Goal: Information Seeking & Learning: Understand process/instructions

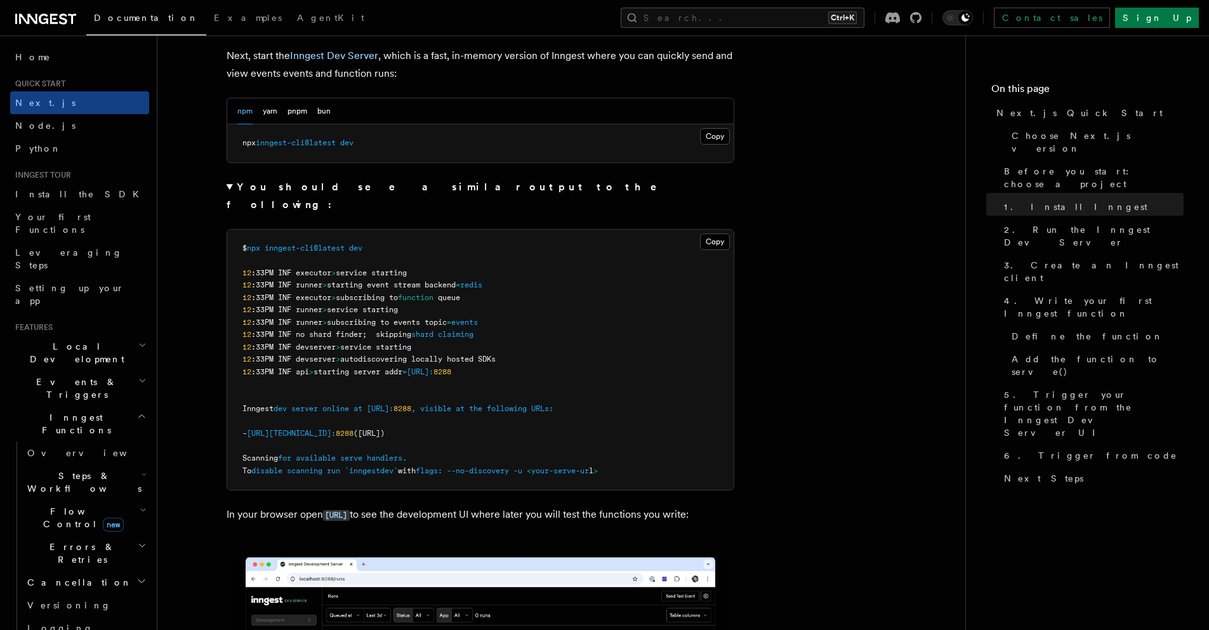
click at [454, 233] on pre "$ npx inngest-cli@latest dev 12 :33PM INF executor > service starting 12 :33PM …" at bounding box center [480, 360] width 506 height 261
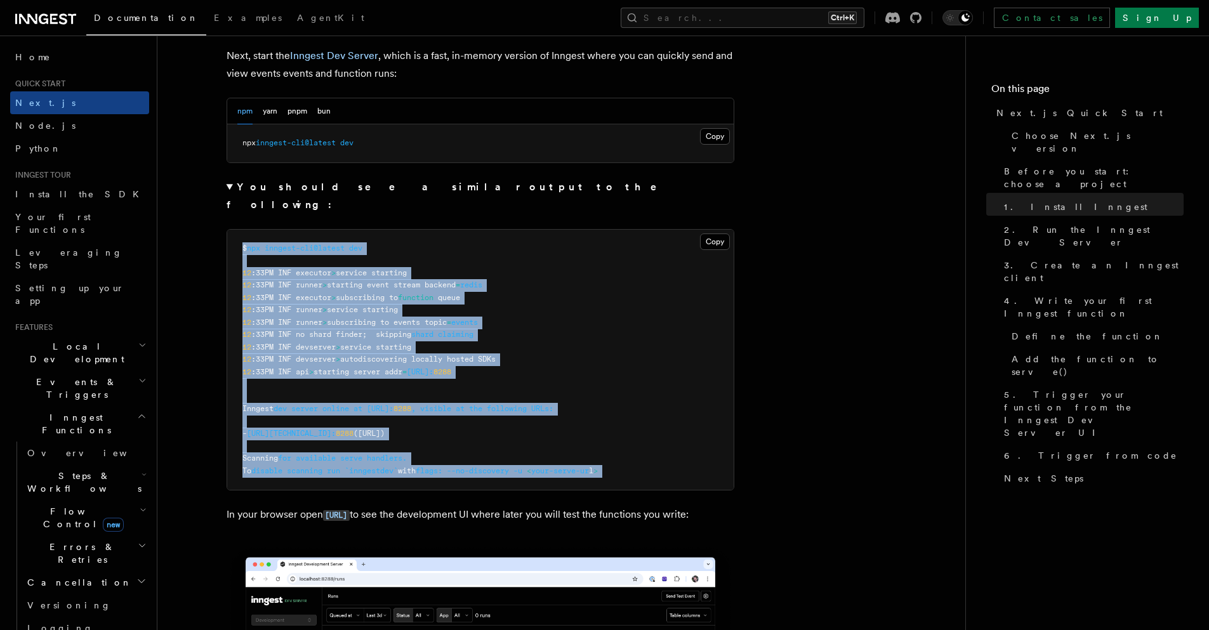
drag, startPoint x: 454, startPoint y: 233, endPoint x: 470, endPoint y: 453, distance: 220.1
click at [470, 453] on pre "$ npx inngest-cli@latest dev 12 :33PM INF executor > service starting 12 :33PM …" at bounding box center [480, 360] width 506 height 261
click at [416, 466] on span "with" at bounding box center [407, 470] width 18 height 9
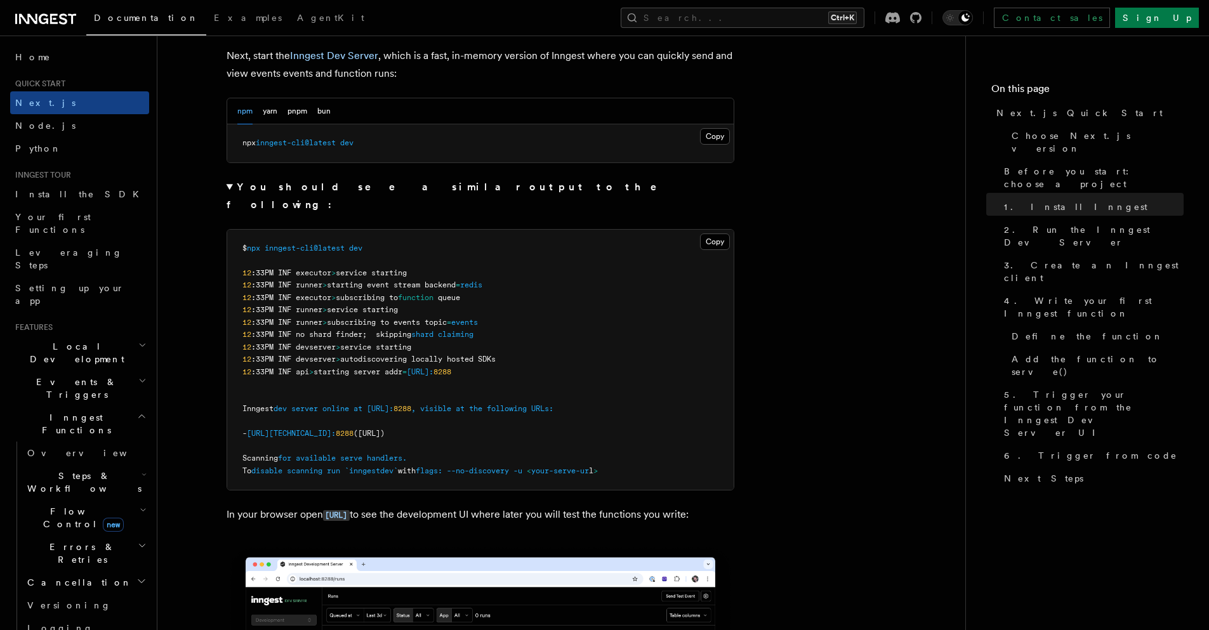
click at [416, 466] on span "with" at bounding box center [407, 470] width 18 height 9
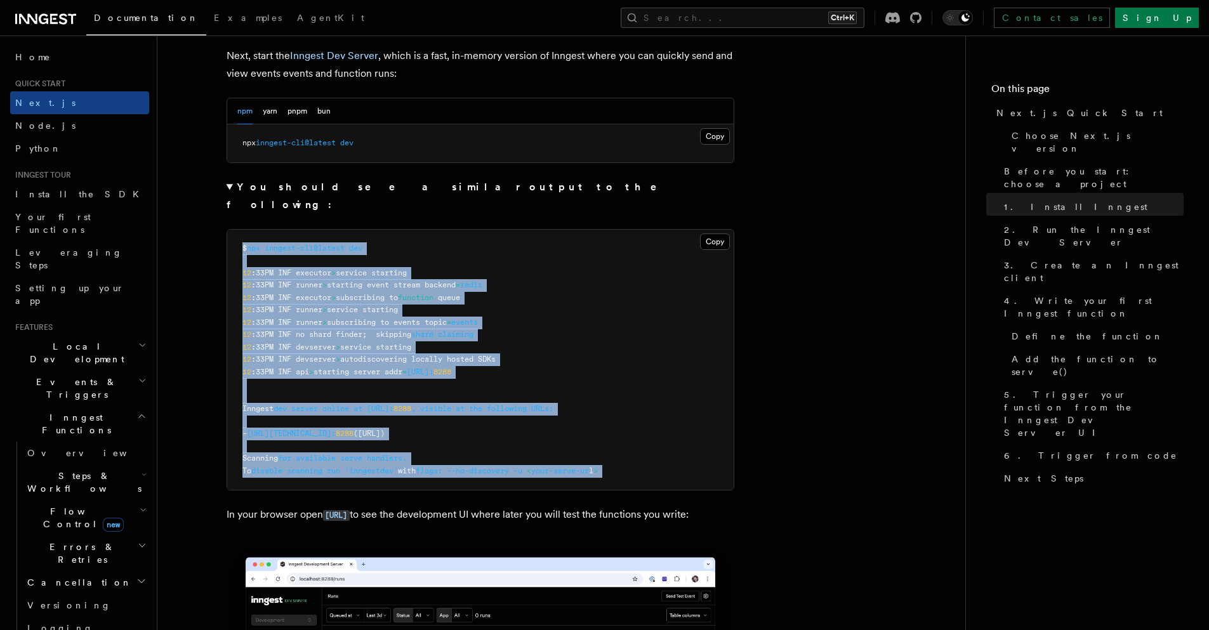
drag, startPoint x: 470, startPoint y: 453, endPoint x: 464, endPoint y: 232, distance: 220.9
click at [464, 232] on pre "$ npx inngest-cli@latest dev 12 :33PM INF executor > service starting 12 :33PM …" at bounding box center [480, 360] width 506 height 261
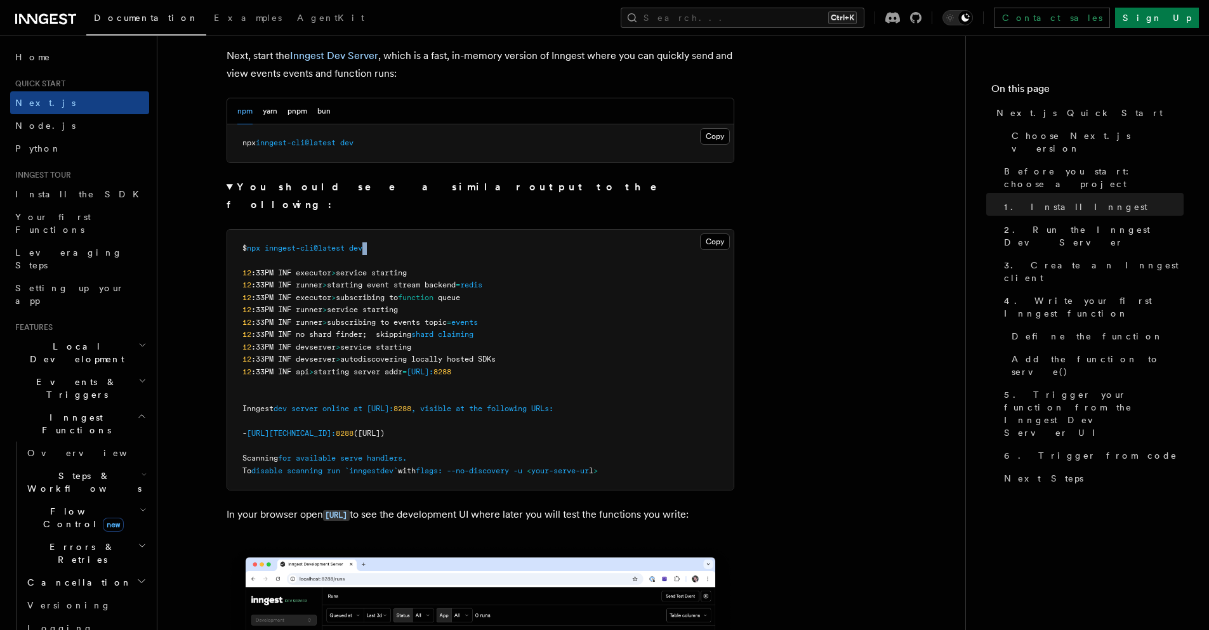
click at [464, 232] on pre "$ npx inngest-cli@latest dev 12 :33PM INF executor > service starting 12 :33PM …" at bounding box center [480, 360] width 506 height 261
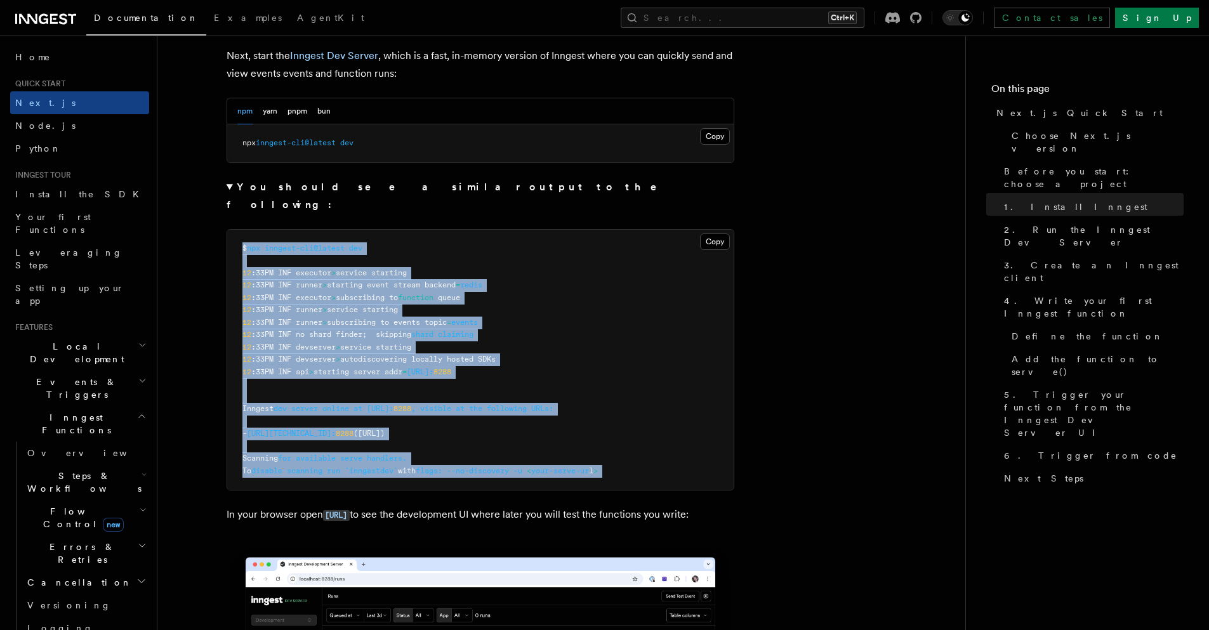
drag, startPoint x: 464, startPoint y: 232, endPoint x: 476, endPoint y: 452, distance: 220.5
click at [476, 452] on pre "$ npx inngest-cli@latest dev 12 :33PM INF executor > service starting 12 :33PM …" at bounding box center [480, 360] width 506 height 261
click at [442, 466] on span "flags:" at bounding box center [429, 470] width 27 height 9
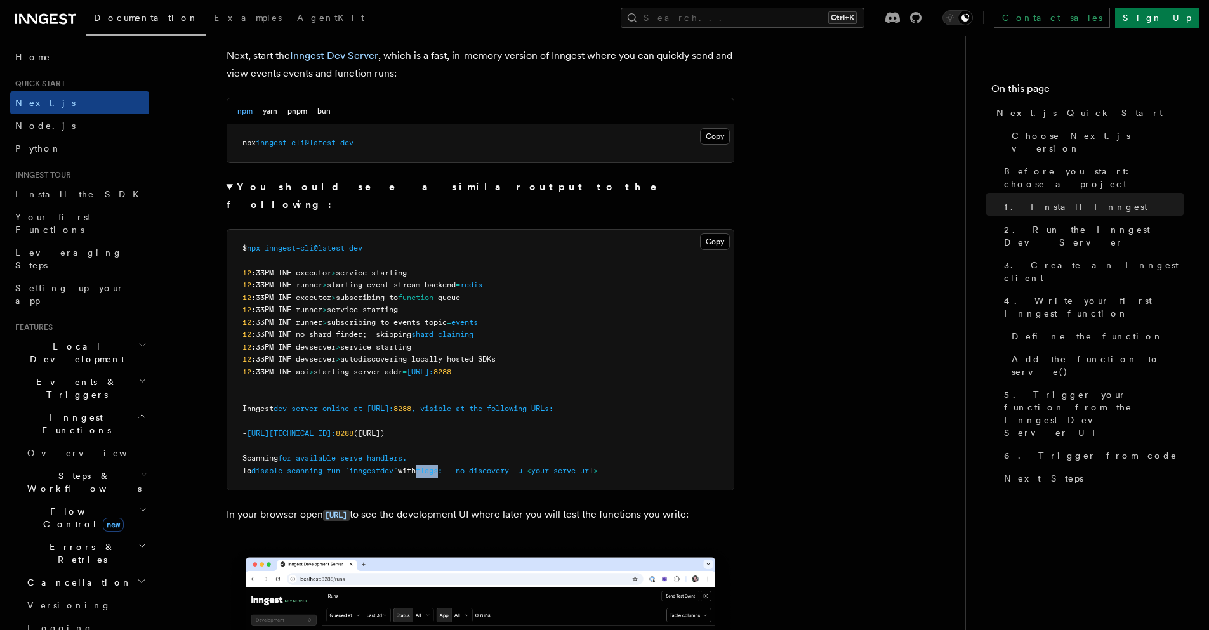
click at [442, 466] on span "flags:" at bounding box center [429, 470] width 27 height 9
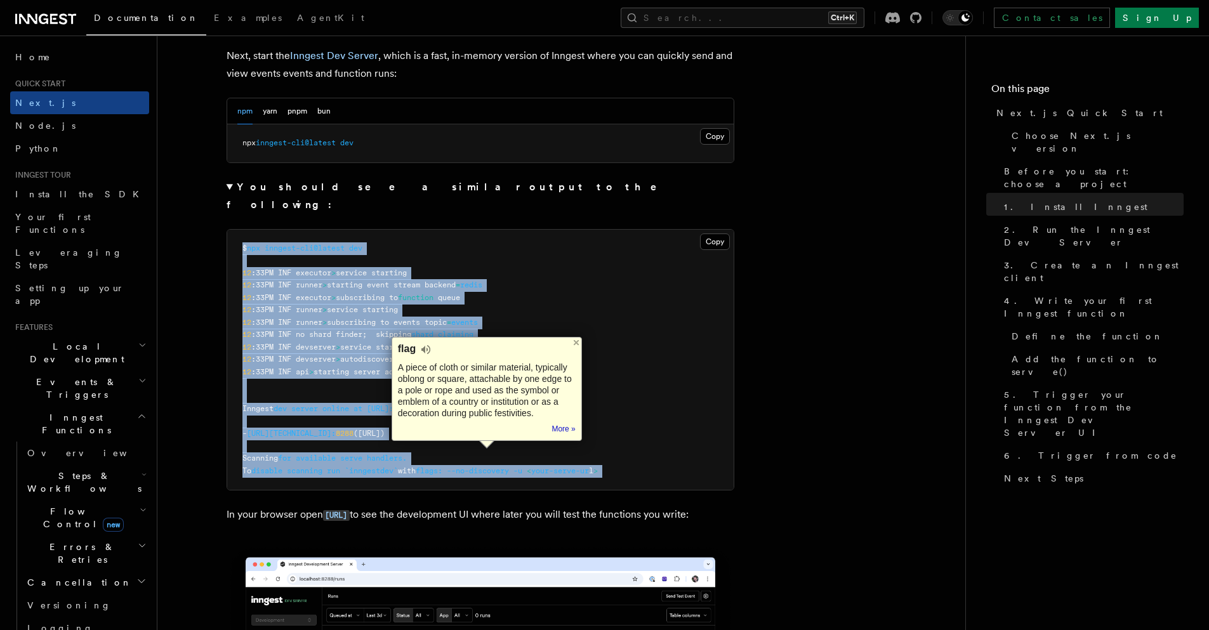
drag, startPoint x: 476, startPoint y: 452, endPoint x: 313, endPoint y: 228, distance: 277.0
click at [313, 244] on code "$ npx inngest-cli@latest dev 12 :33PM INF executor > service starting 12 :33PM …" at bounding box center [419, 360] width 355 height 232
click at [313, 244] on span "inngest-cli@latest" at bounding box center [305, 248] width 80 height 9
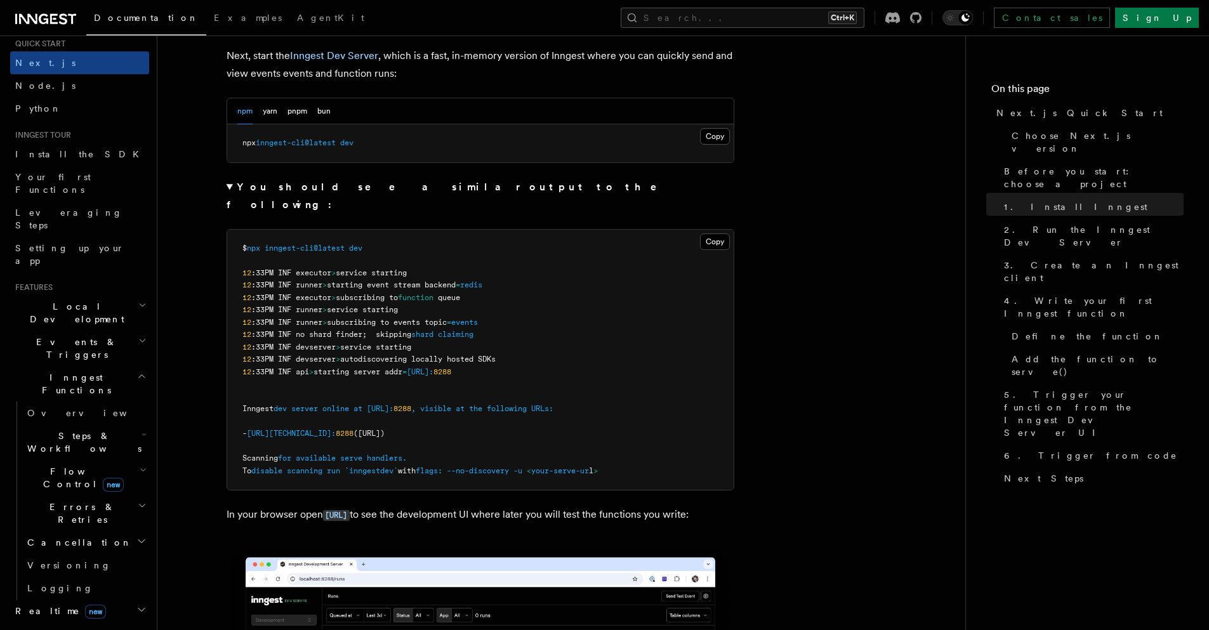
scroll to position [76, 0]
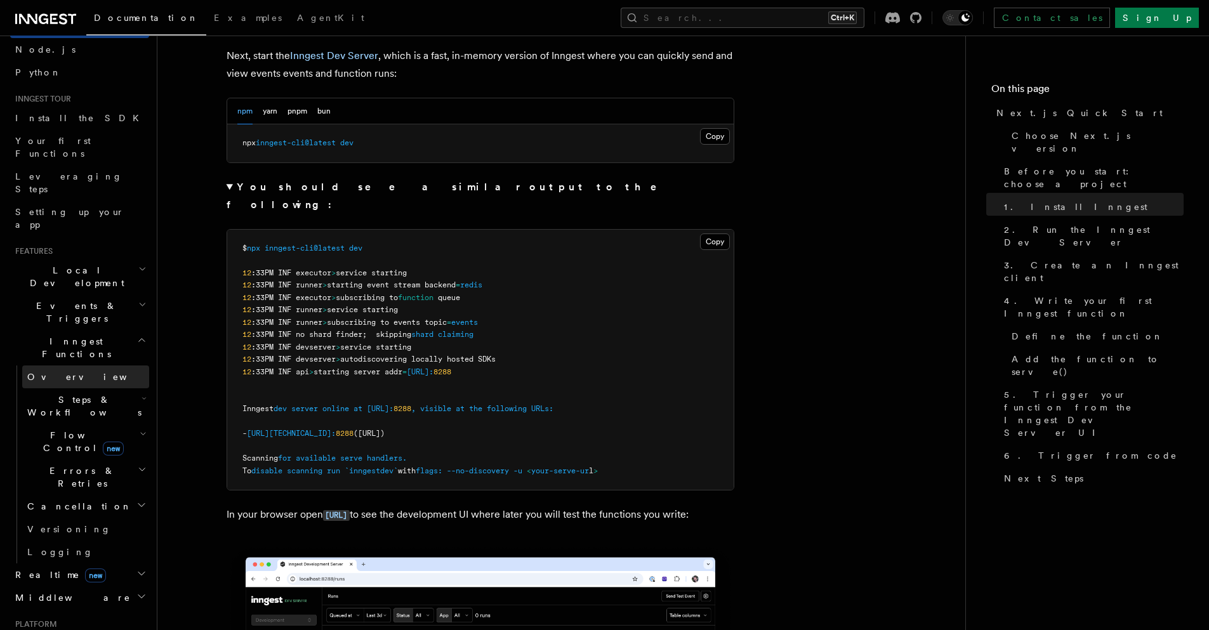
click at [79, 365] on link "Overview" at bounding box center [85, 376] width 127 height 23
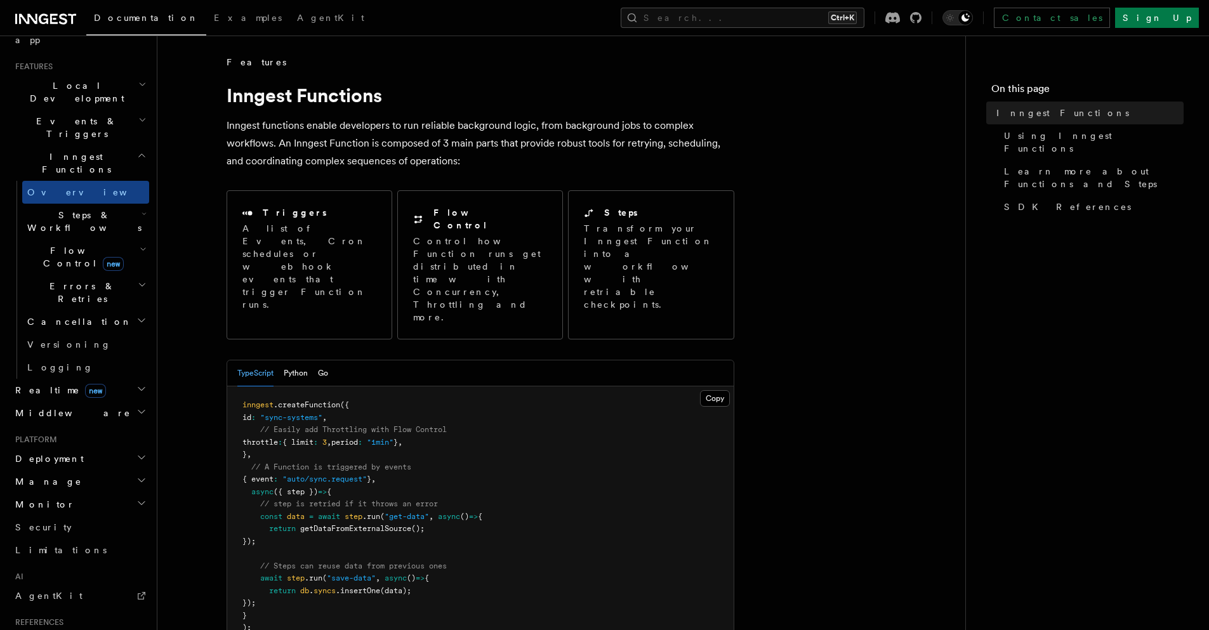
scroll to position [305, 0]
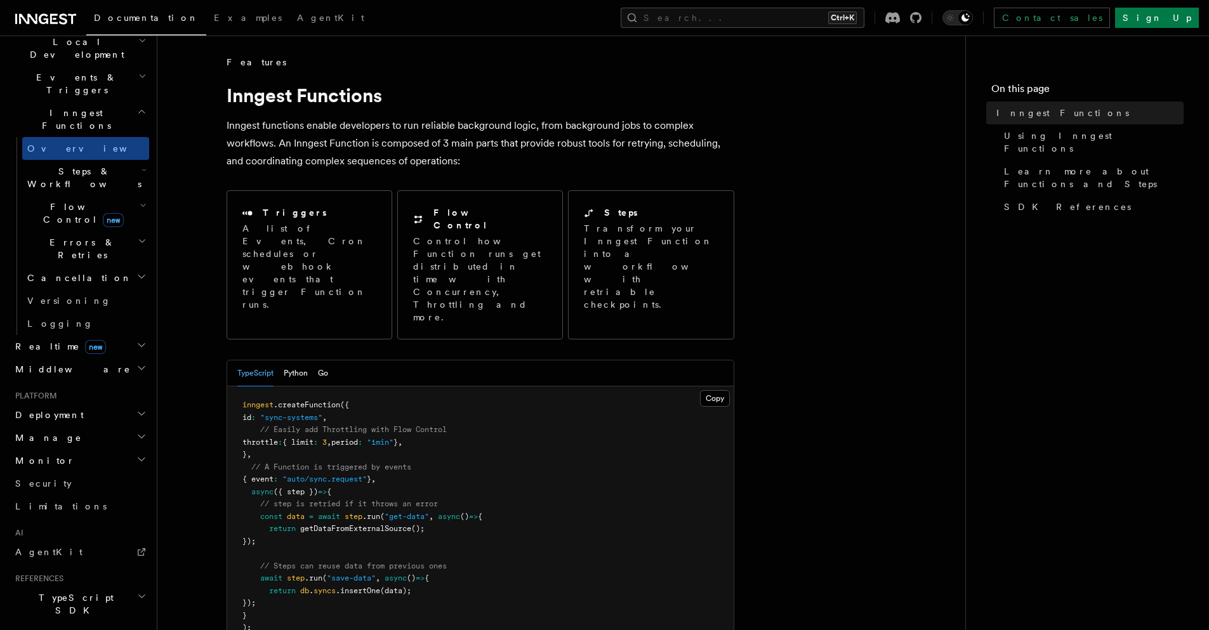
click at [143, 169] on icon "button" at bounding box center [144, 170] width 3 height 2
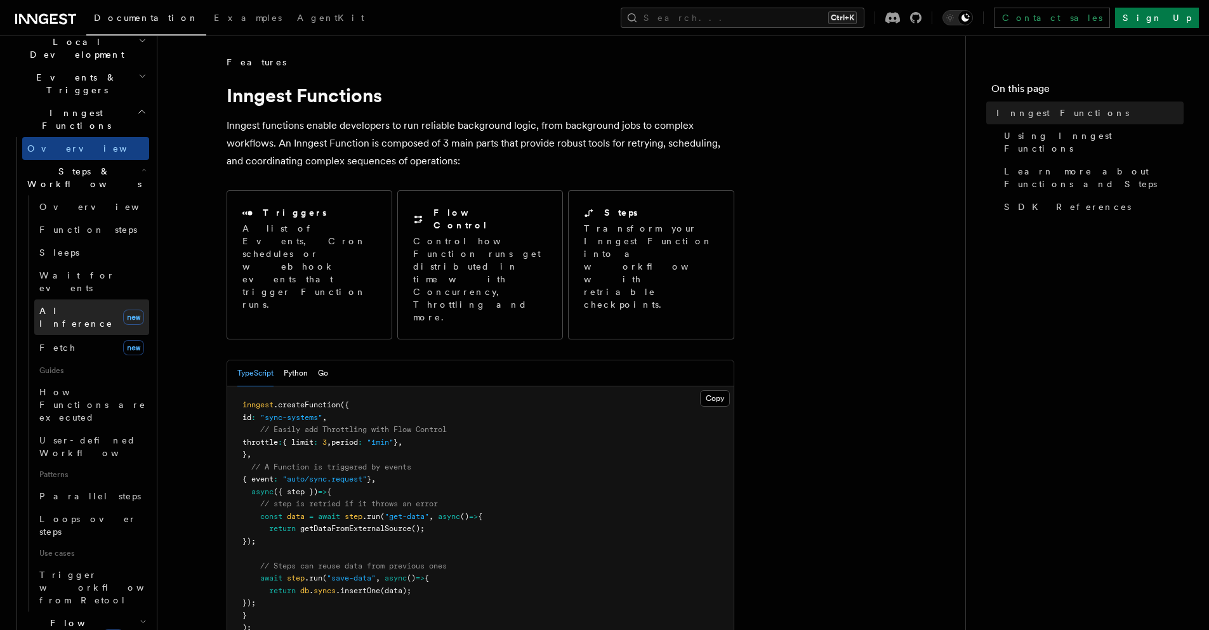
click at [76, 306] on span "AI Inference" at bounding box center [76, 317] width 74 height 23
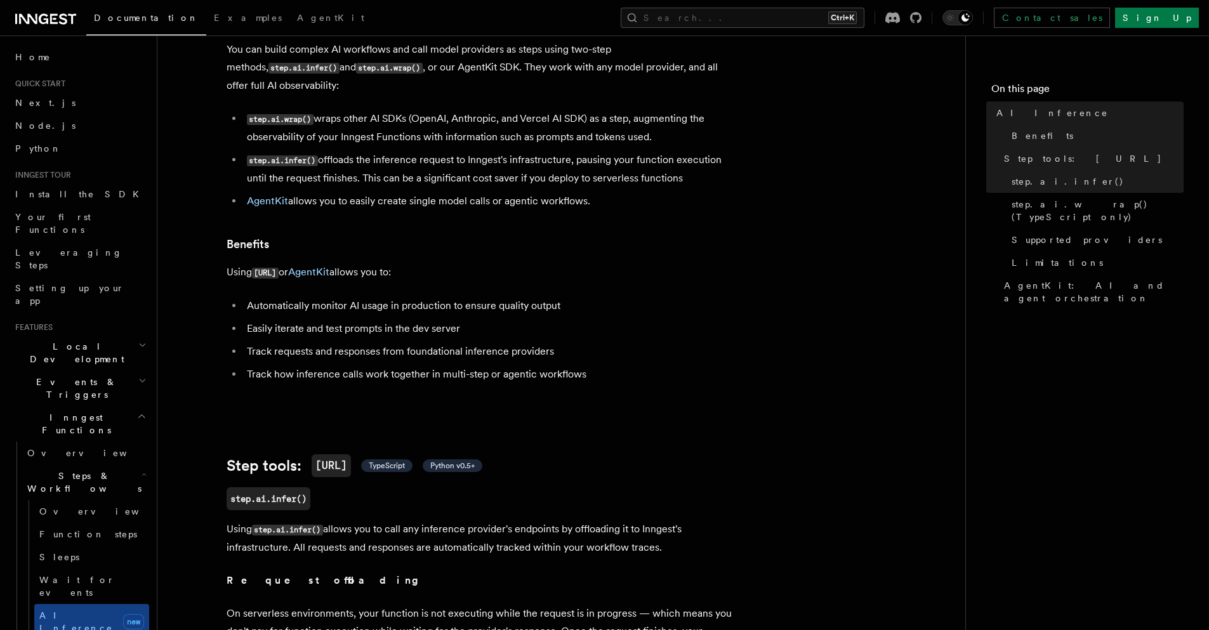
scroll to position [305, 0]
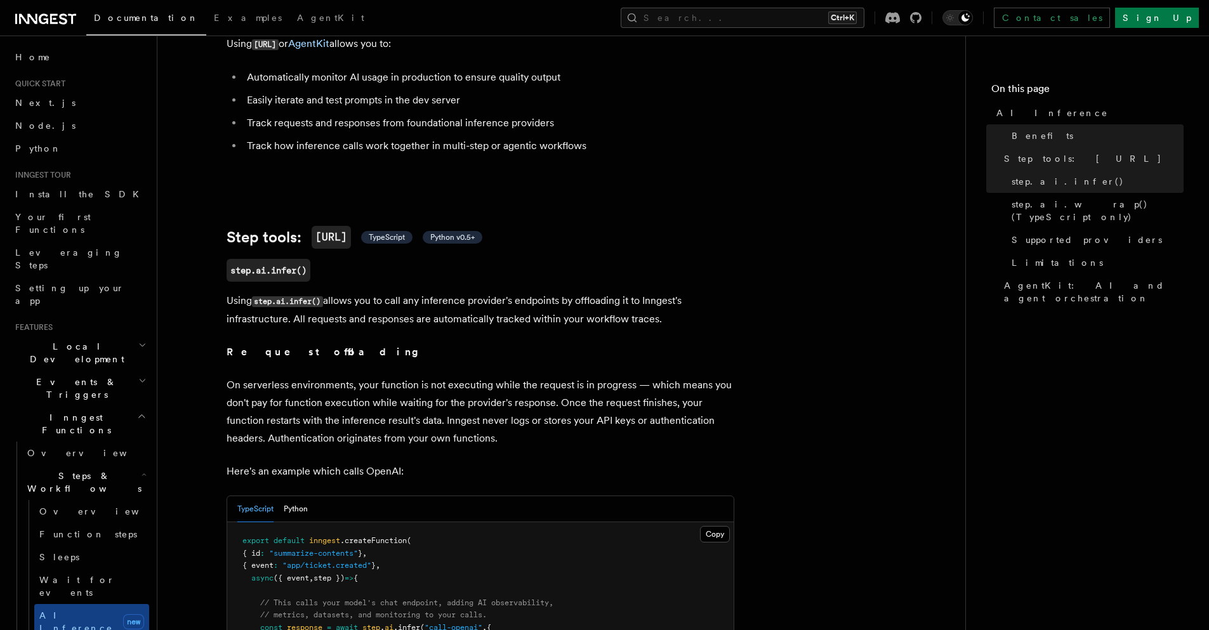
click at [354, 259] on h3 "step.ai.infer()" at bounding box center [481, 270] width 508 height 23
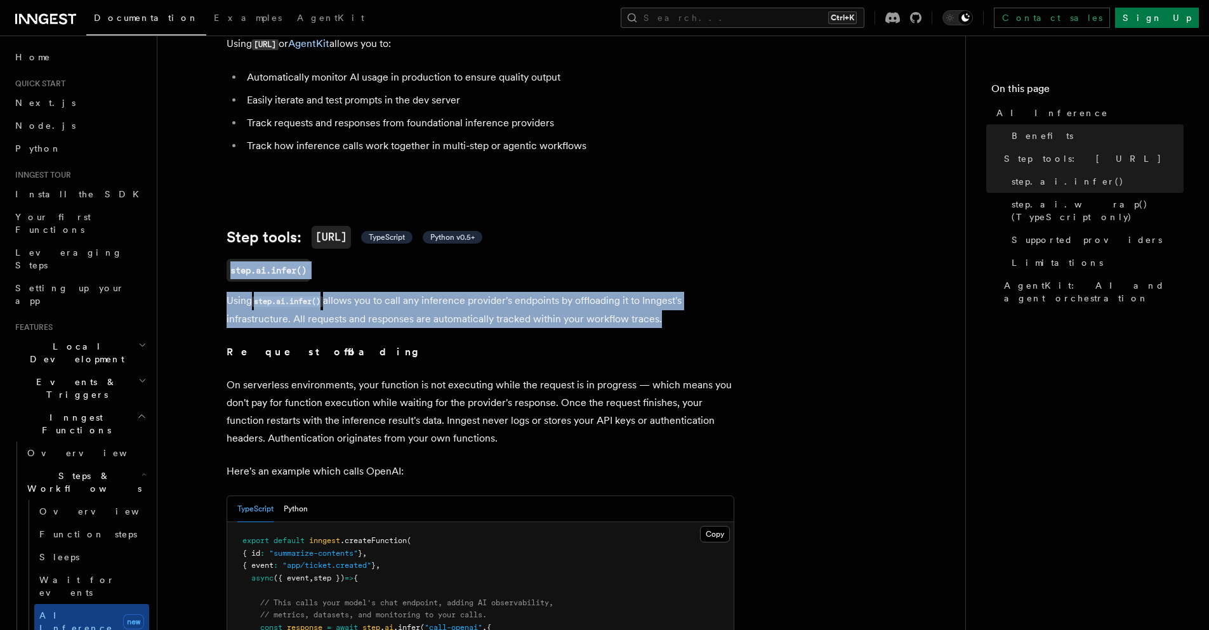
drag, startPoint x: 354, startPoint y: 249, endPoint x: 328, endPoint y: 284, distance: 43.5
click at [323, 296] on code "step.ai.infer()" at bounding box center [287, 301] width 71 height 11
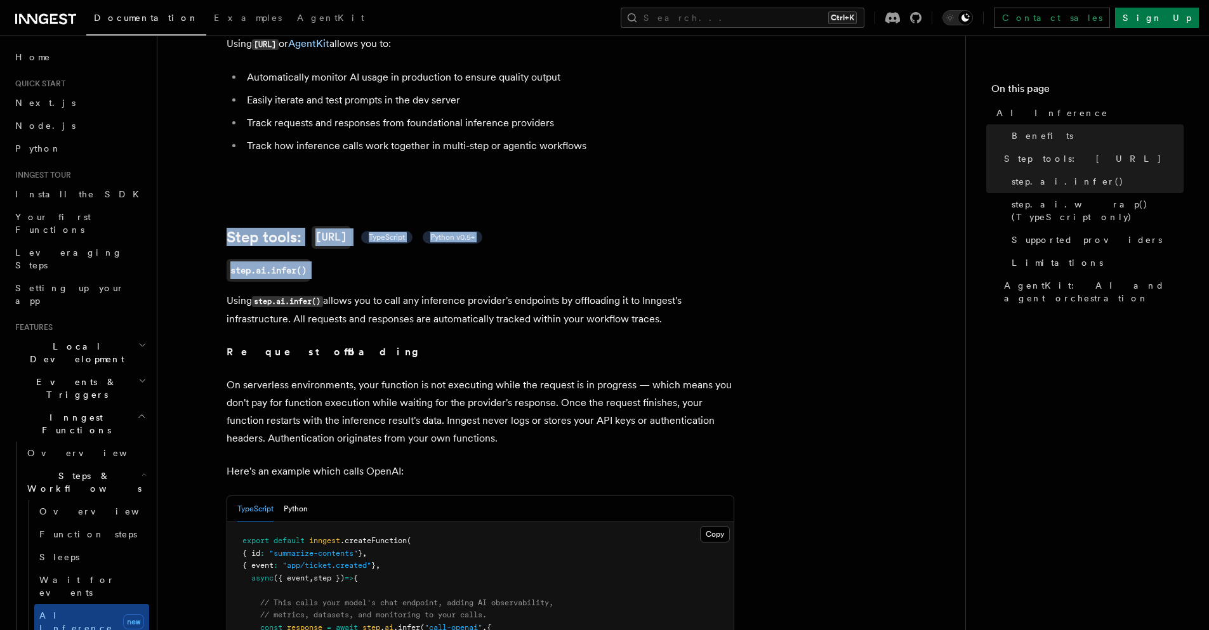
drag, startPoint x: 324, startPoint y: 284, endPoint x: 236, endPoint y: 206, distance: 117.8
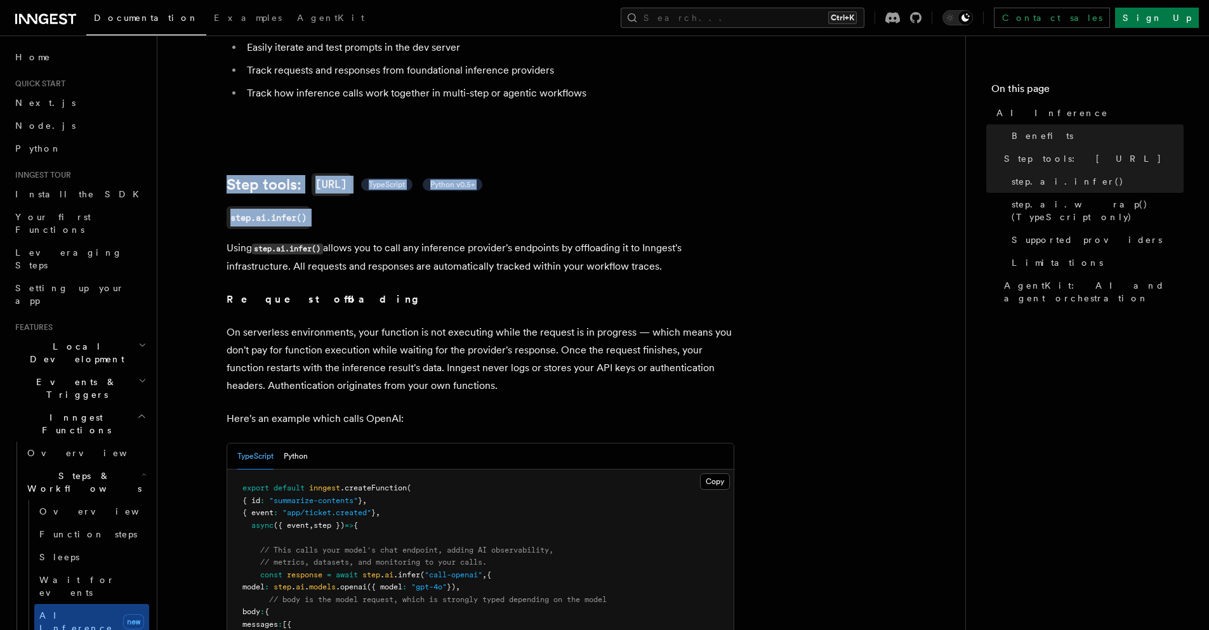
scroll to position [381, 0]
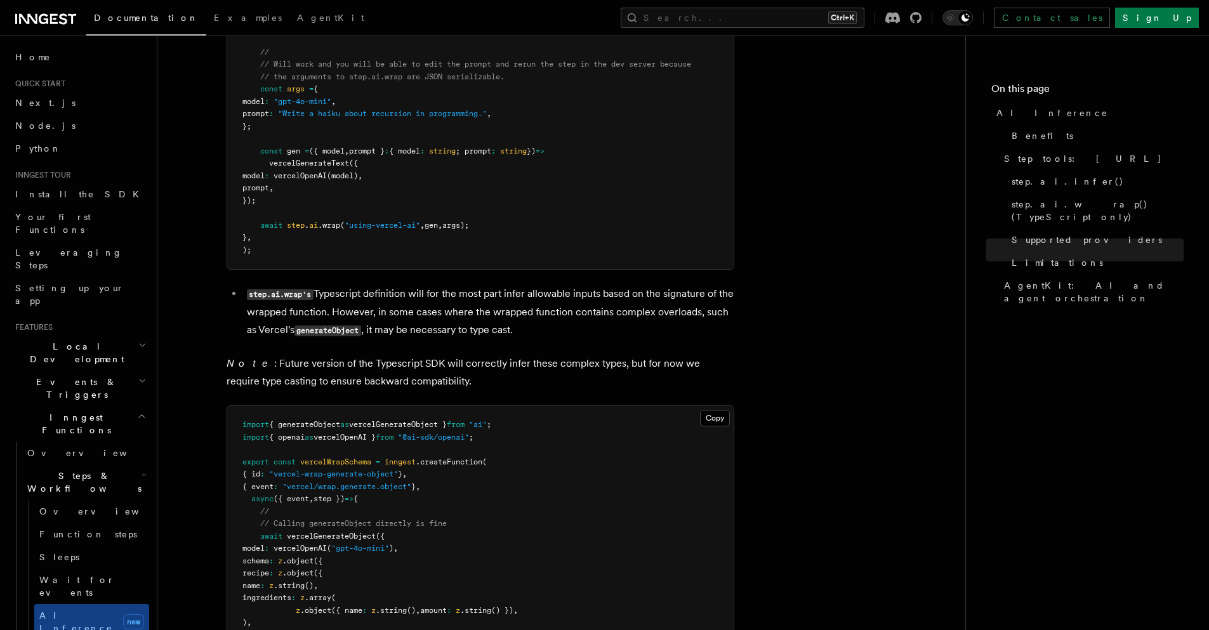
scroll to position [2817, 0]
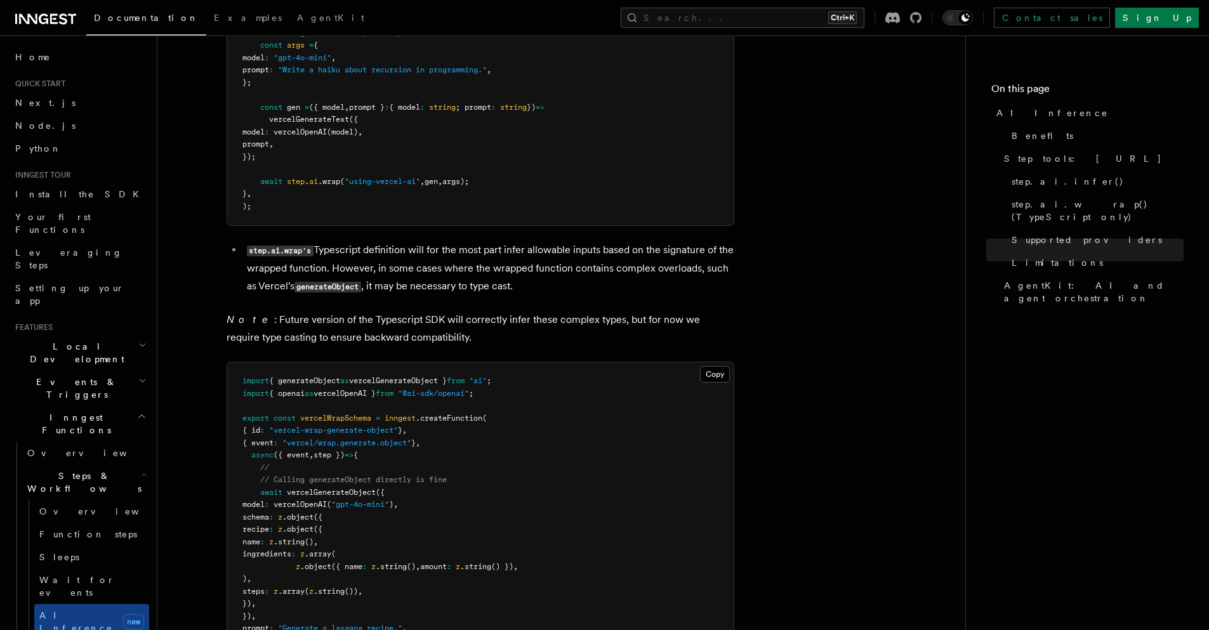
drag, startPoint x: 555, startPoint y: 312, endPoint x: 546, endPoint y: 341, distance: 30.7
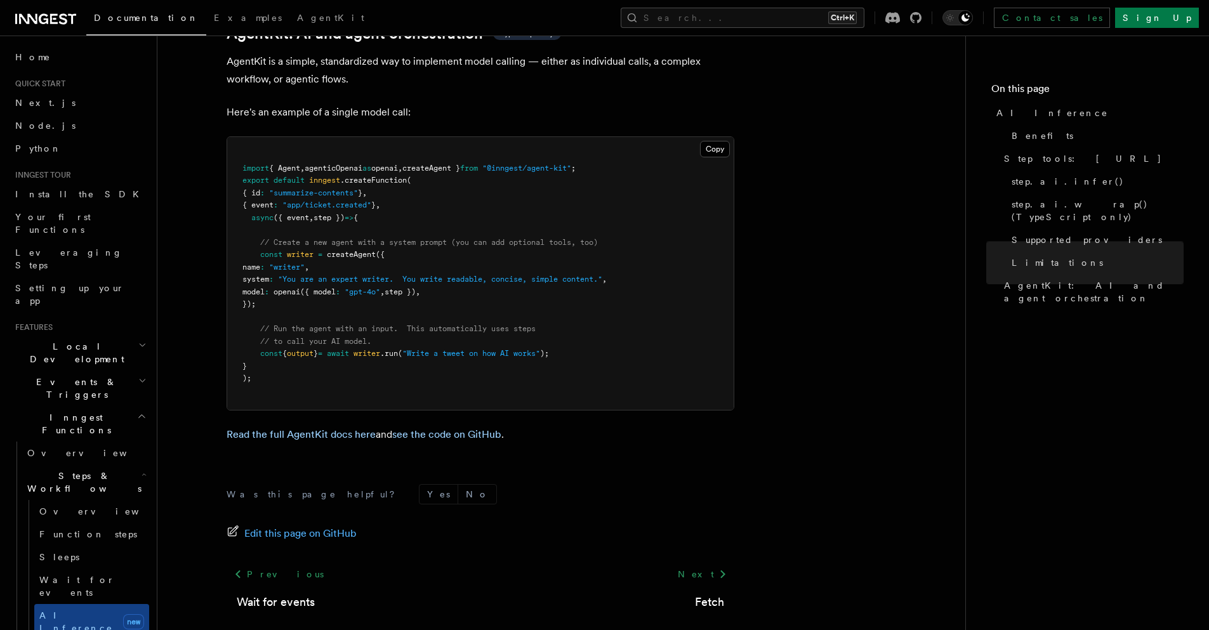
scroll to position [3771, 0]
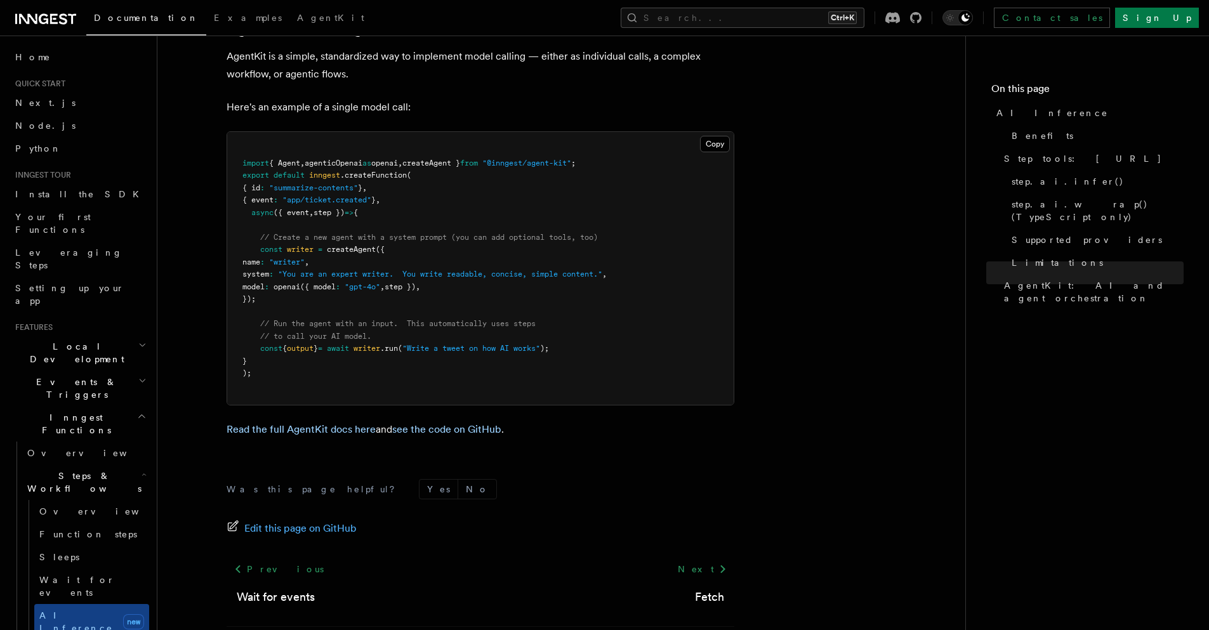
click at [558, 421] on p "Read the full AgentKit docs here and see the code on GitHub ." at bounding box center [481, 430] width 508 height 18
click at [557, 421] on p "Read the full AgentKit docs here and see the code on GitHub ." at bounding box center [481, 430] width 508 height 18
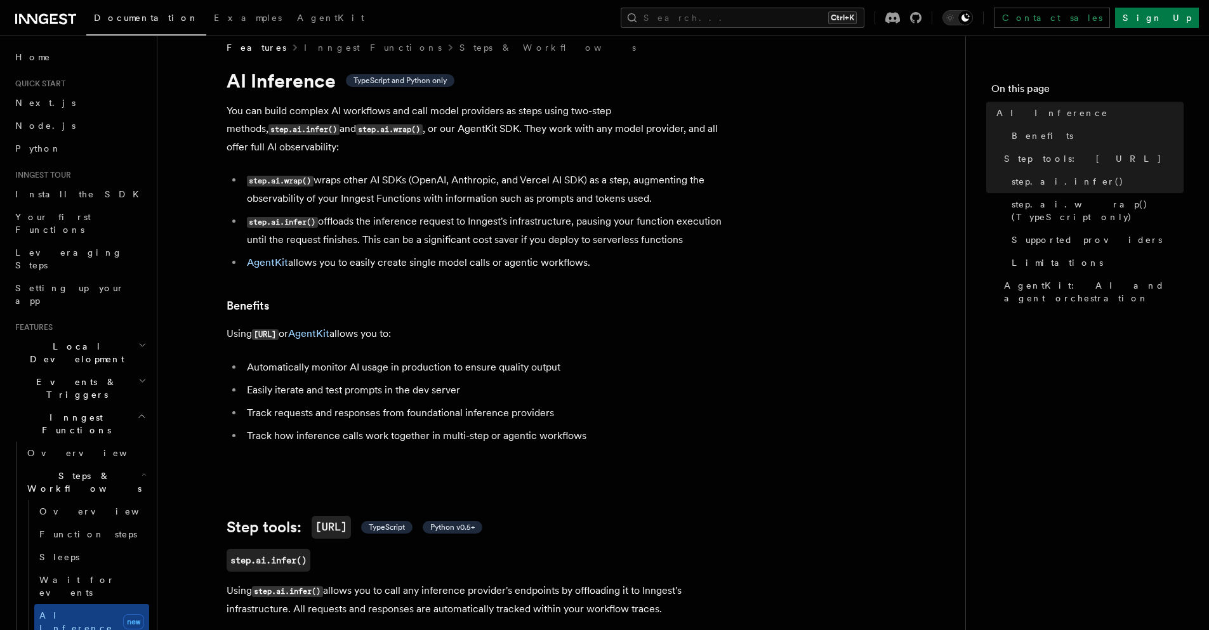
scroll to position [0, 0]
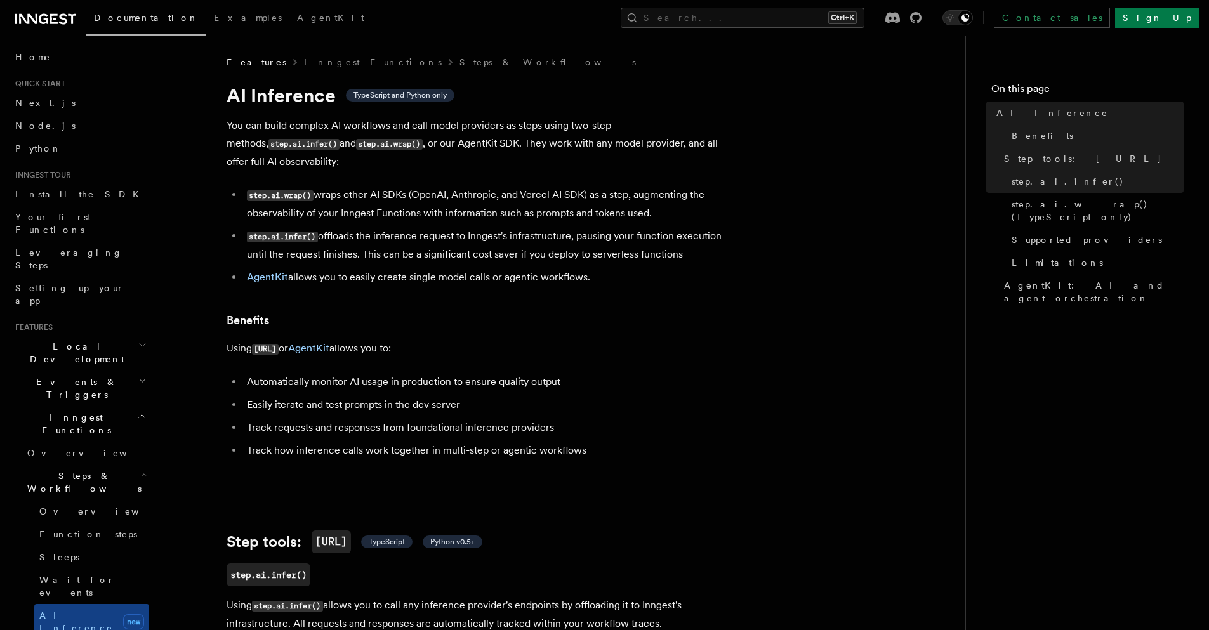
click at [330, 373] on li "Automatically monitor AI usage in production to ensure quality output" at bounding box center [488, 382] width 491 height 18
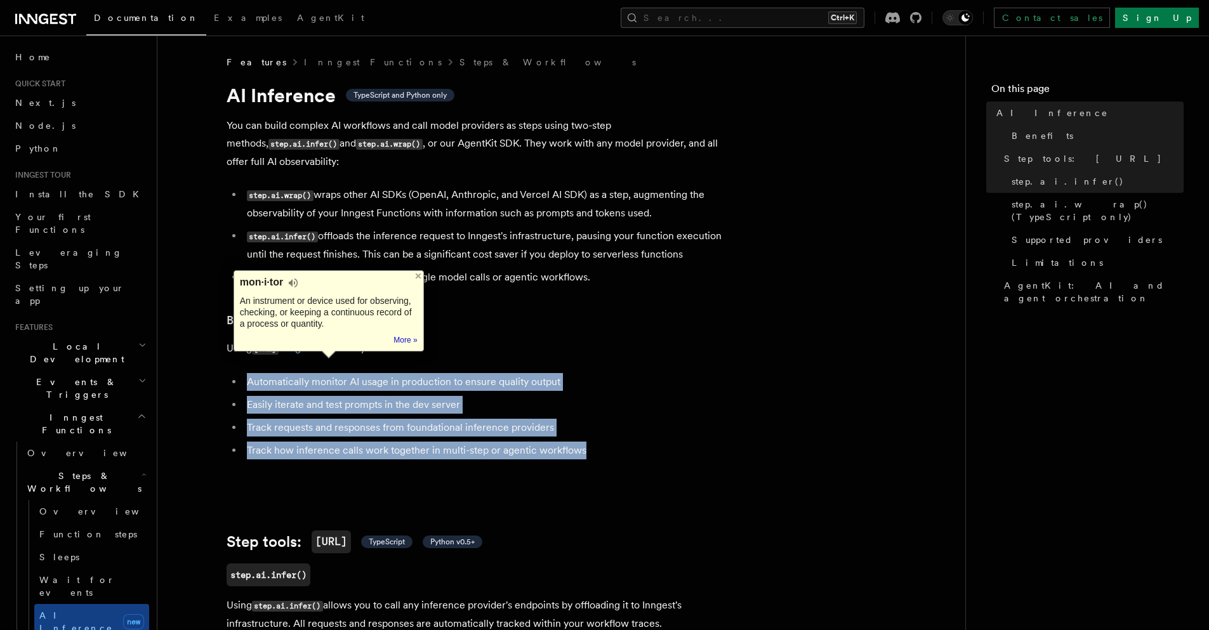
drag, startPoint x: 330, startPoint y: 358, endPoint x: 337, endPoint y: 421, distance: 63.2
click at [337, 421] on ul "Automatically monitor AI usage in production to ensure quality output Easily it…" at bounding box center [481, 416] width 508 height 86
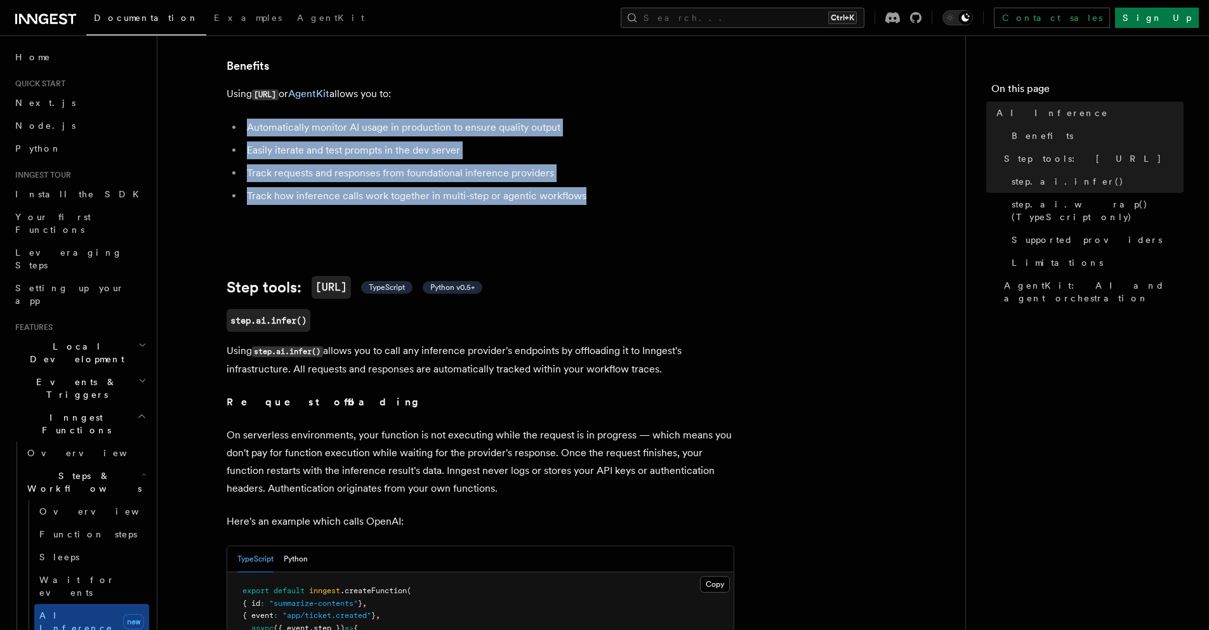
scroll to position [305, 0]
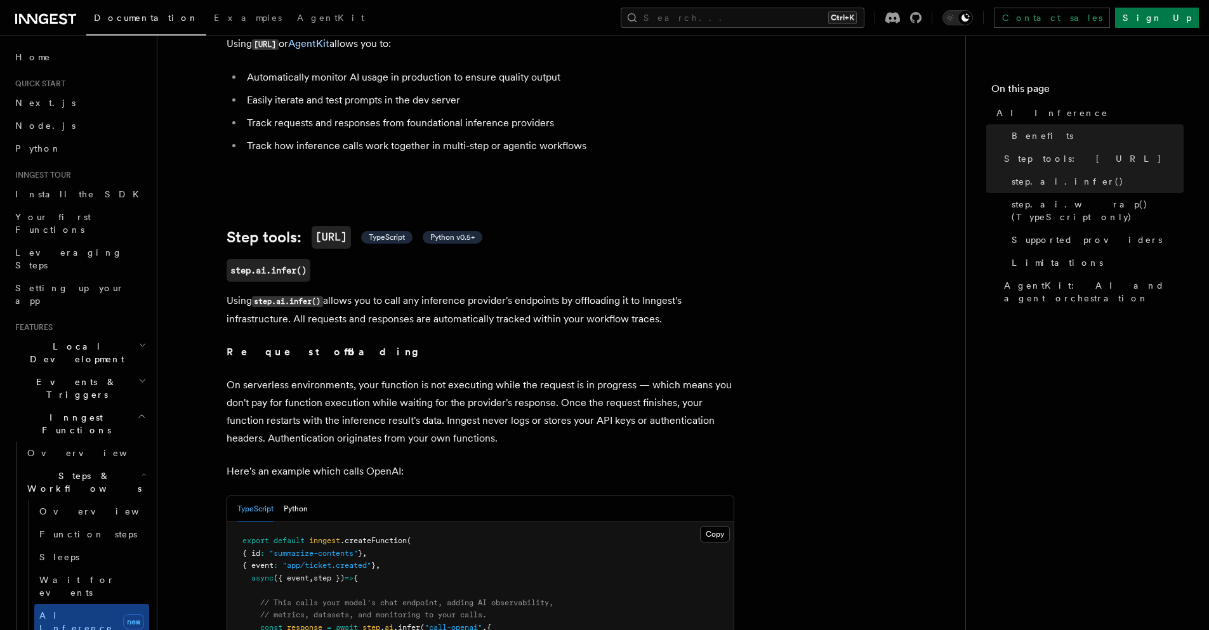
click at [356, 259] on h3 "step.ai.infer()" at bounding box center [481, 270] width 508 height 23
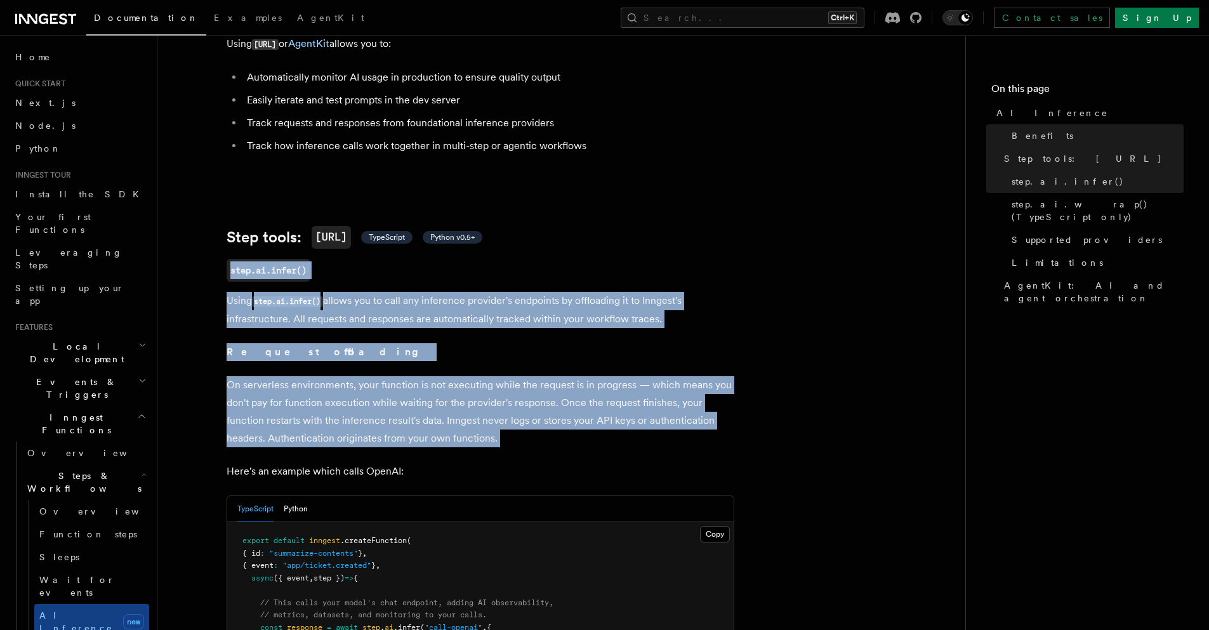
drag, startPoint x: 356, startPoint y: 255, endPoint x: 360, endPoint y: 389, distance: 133.9
click at [360, 389] on p "On serverless environments, your function is not executing while the request is…" at bounding box center [481, 411] width 508 height 71
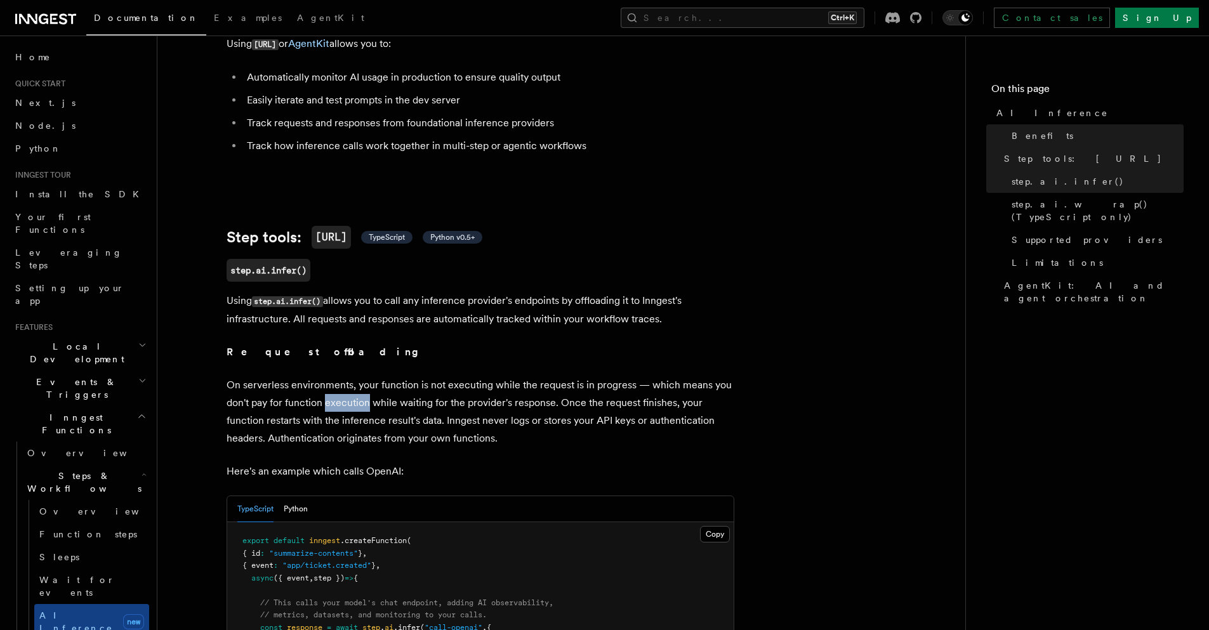
click at [360, 389] on p "On serverless environments, your function is not executing while the request is…" at bounding box center [481, 411] width 508 height 71
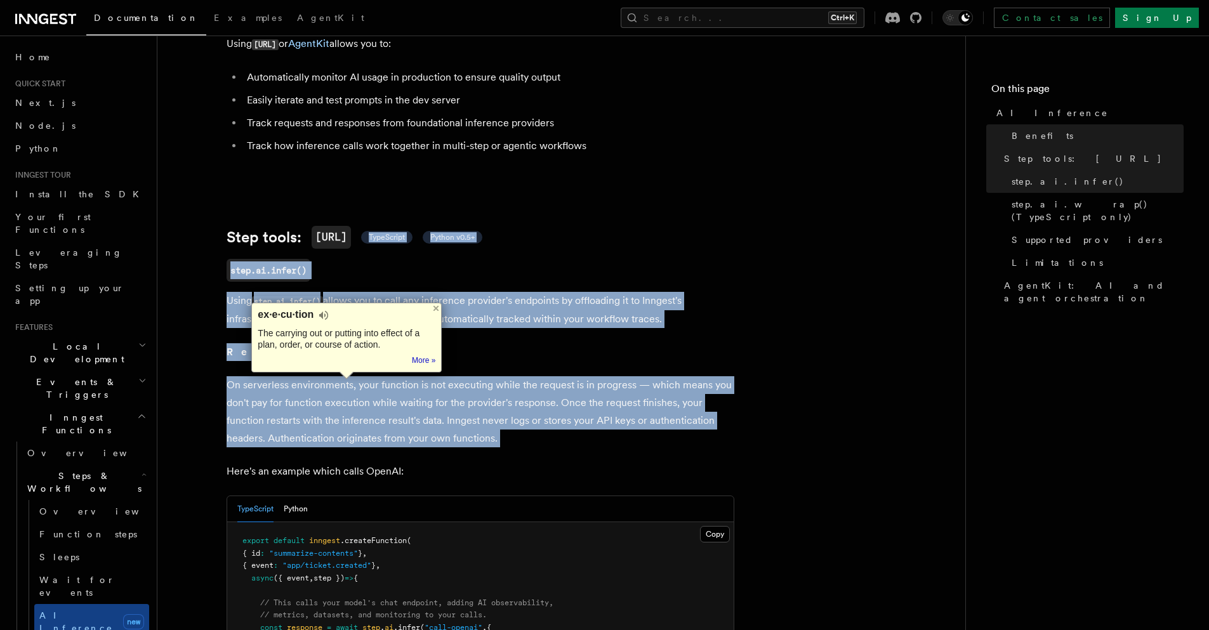
drag, startPoint x: 360, startPoint y: 389, endPoint x: 447, endPoint y: 189, distance: 218.2
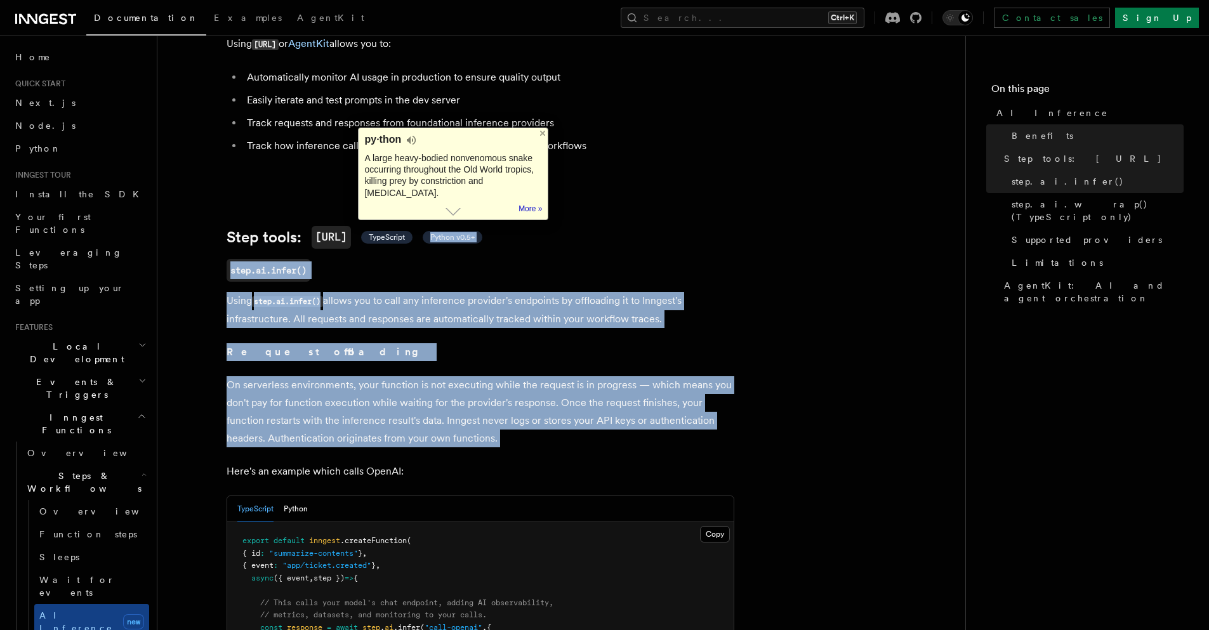
drag, startPoint x: 665, startPoint y: 169, endPoint x: 596, endPoint y: 395, distance: 236.2
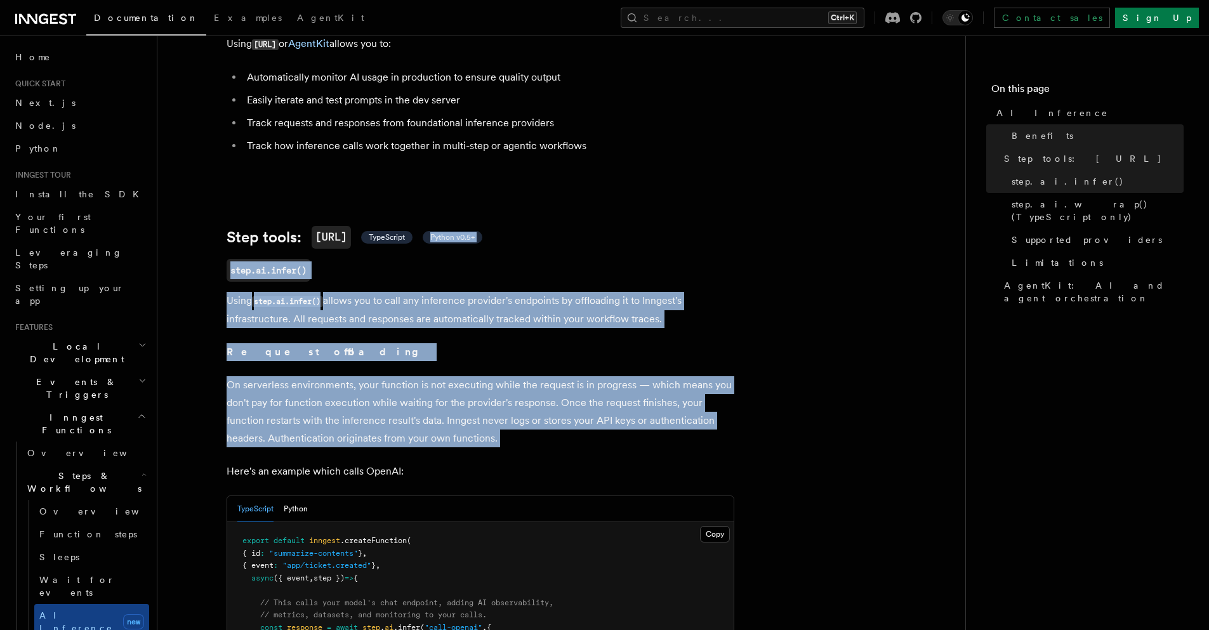
click at [535, 417] on p "On serverless environments, your function is not executing while the request is…" at bounding box center [481, 411] width 508 height 71
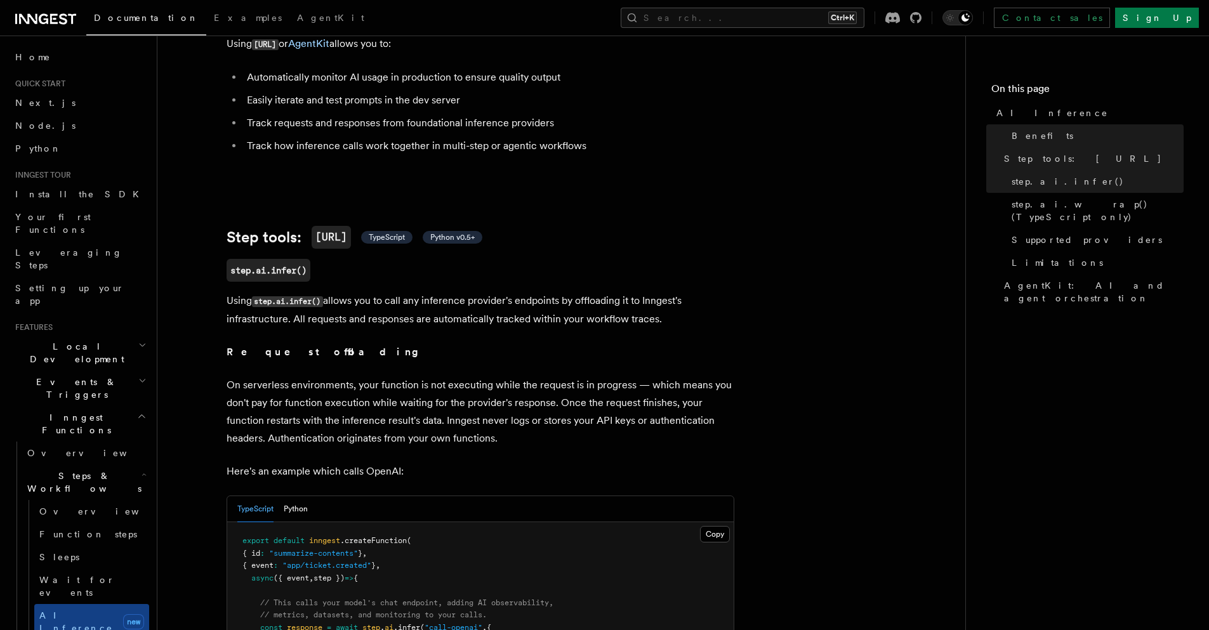
click at [535, 417] on p "On serverless environments, your function is not executing while the request is…" at bounding box center [481, 411] width 508 height 71
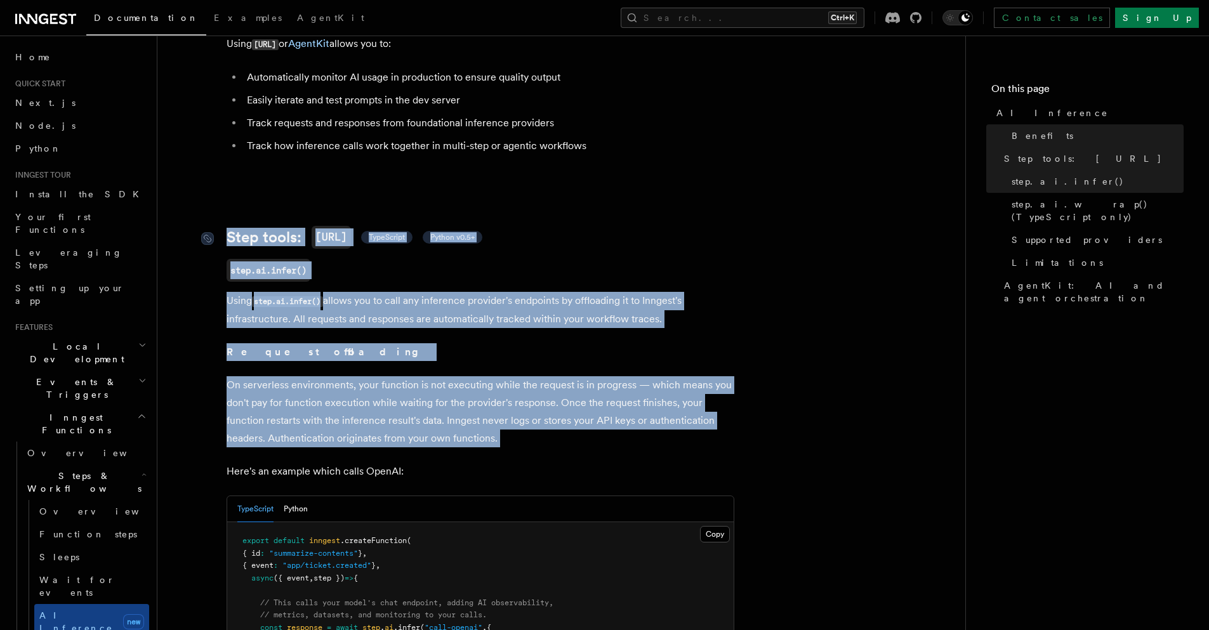
drag, startPoint x: 535, startPoint y: 417, endPoint x: 221, endPoint y: 217, distance: 372.1
click at [221, 232] on div at bounding box center [213, 238] width 25 height 13
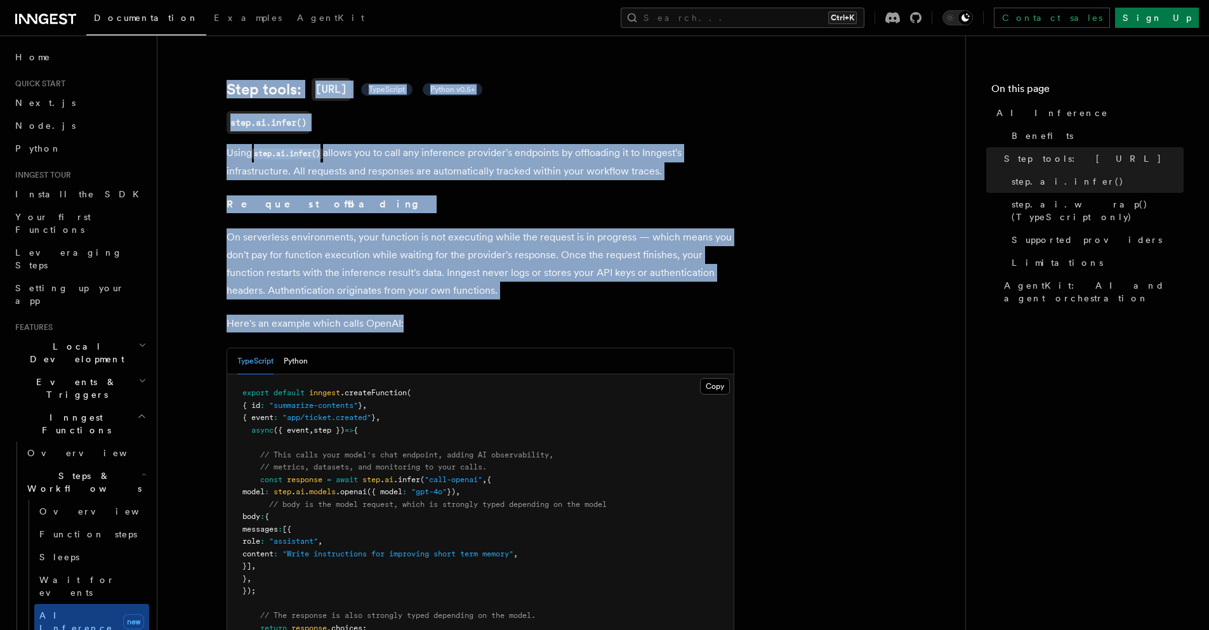
drag, startPoint x: 227, startPoint y: 54, endPoint x: 654, endPoint y: 309, distance: 497.4
click at [654, 315] on p "Here's an example which calls OpenAI:" at bounding box center [481, 324] width 508 height 18
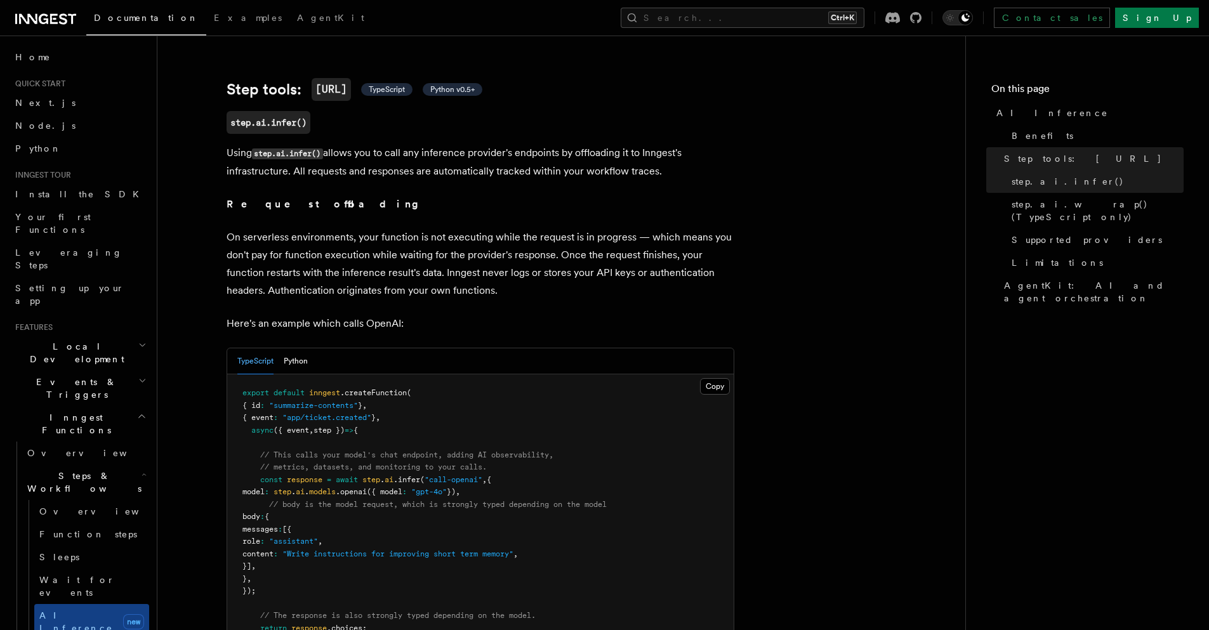
click at [654, 315] on p "Here's an example which calls OpenAI:" at bounding box center [481, 324] width 508 height 18
drag, startPoint x: 654, startPoint y: 309, endPoint x: 449, endPoint y: 286, distance: 206.9
click at [435, 275] on p "On serverless environments, your function is not executing while the request is…" at bounding box center [481, 263] width 508 height 71
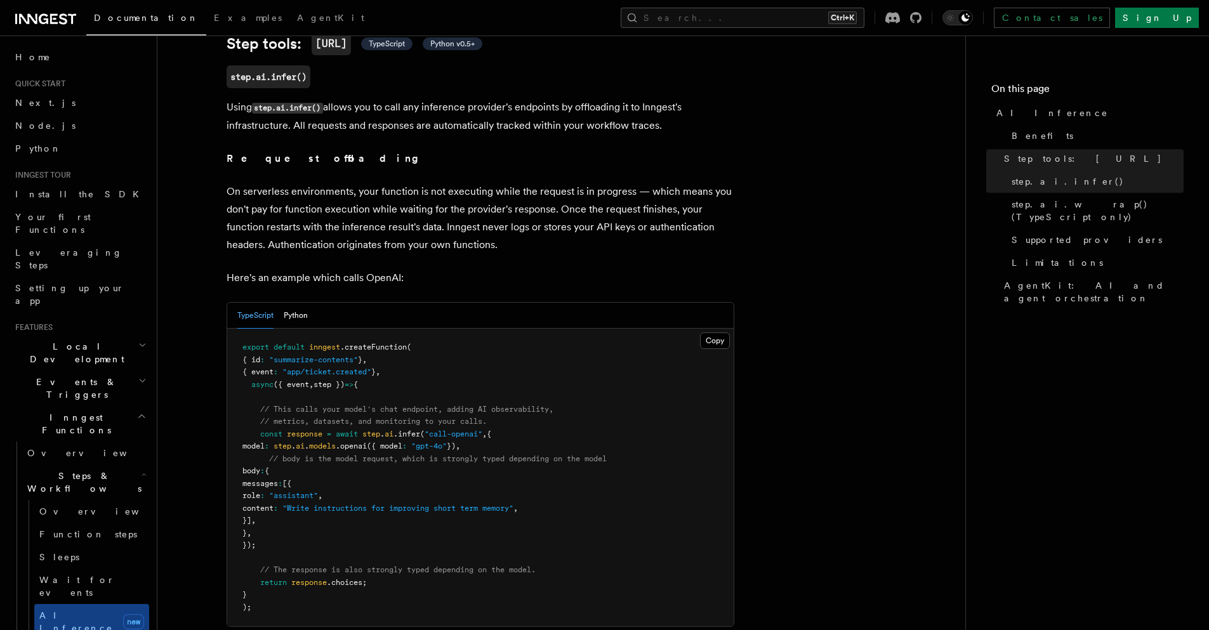
scroll to position [529, 0]
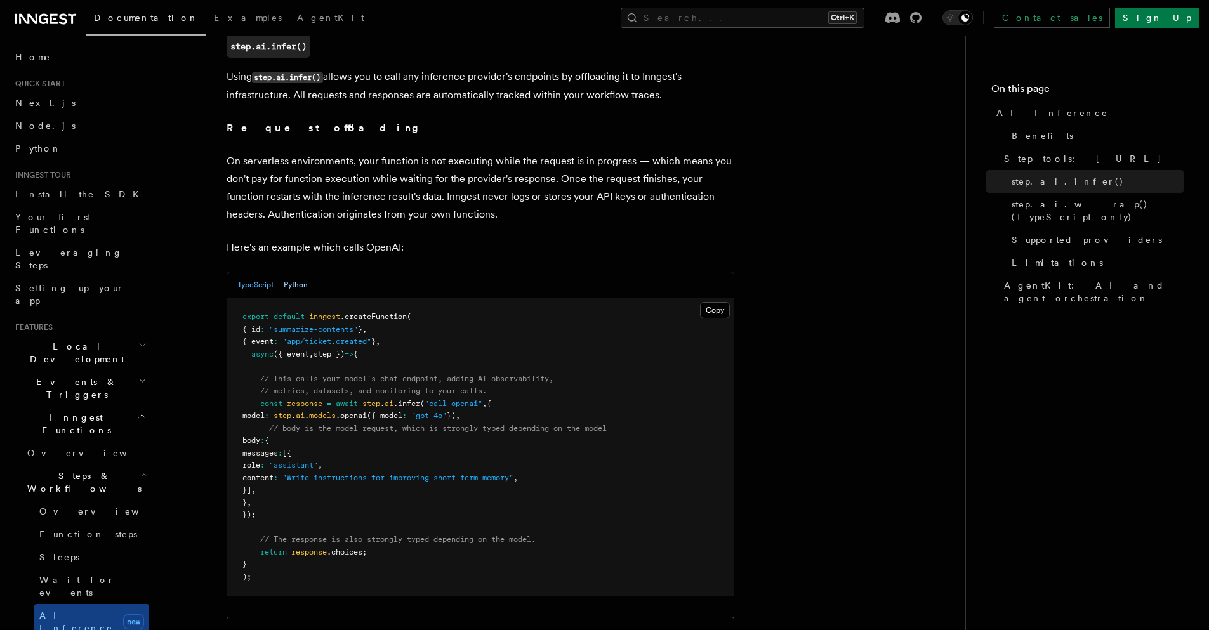
click at [299, 272] on button "Python" at bounding box center [296, 285] width 24 height 26
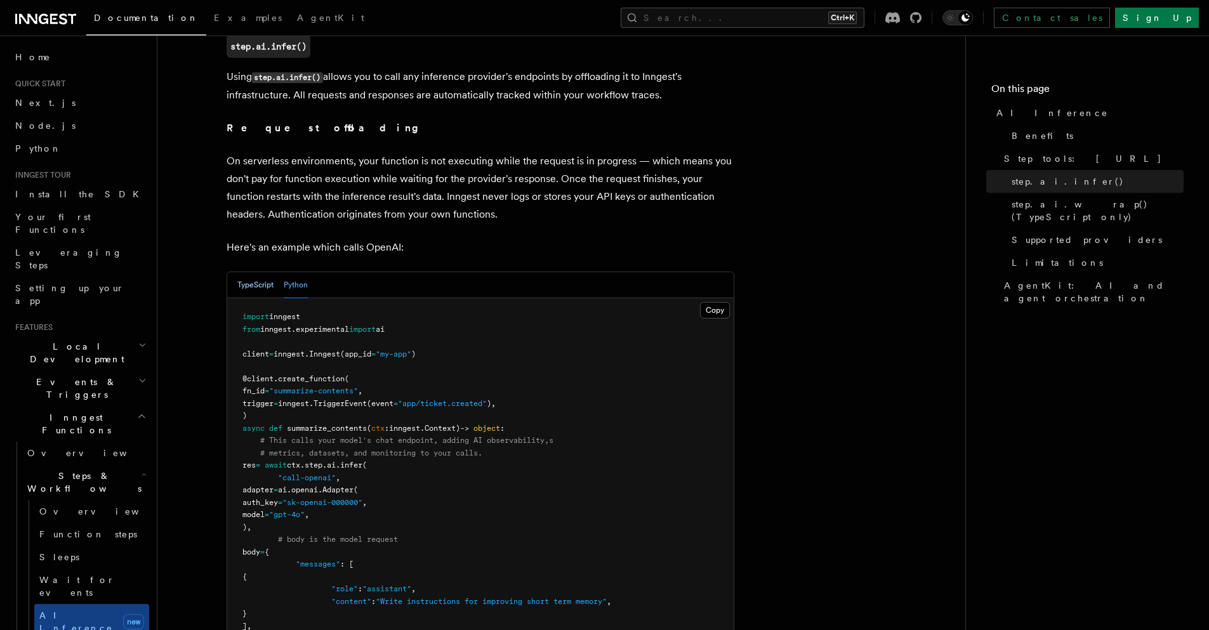
click at [241, 272] on button "TypeScript" at bounding box center [255, 285] width 36 height 26
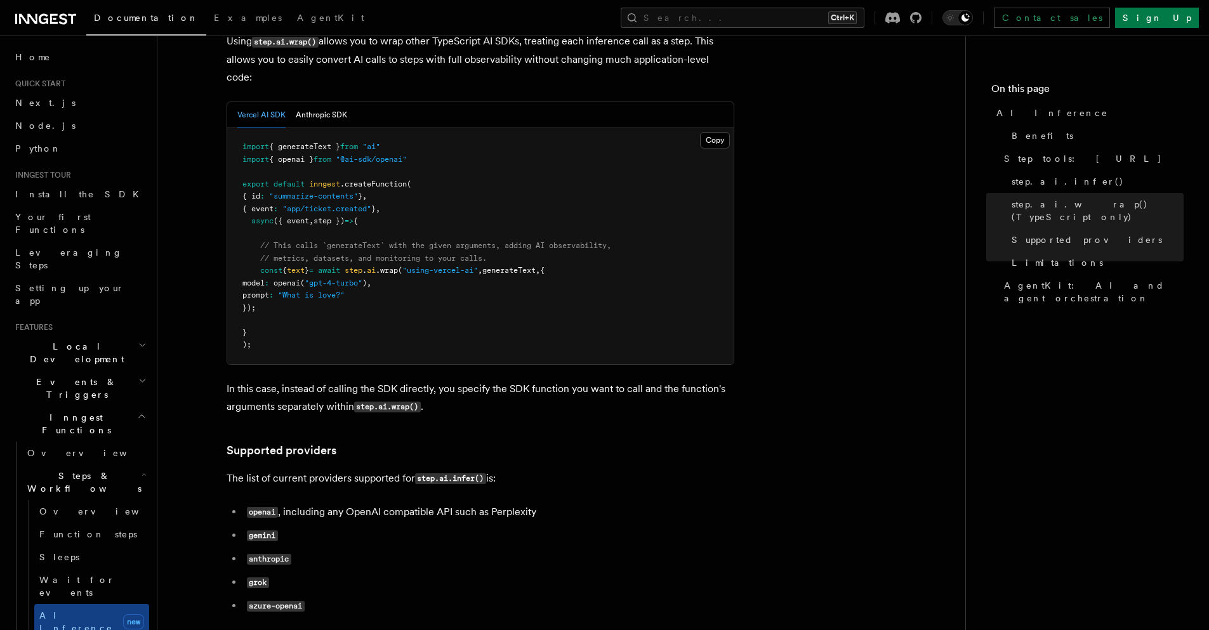
scroll to position [1366, 0]
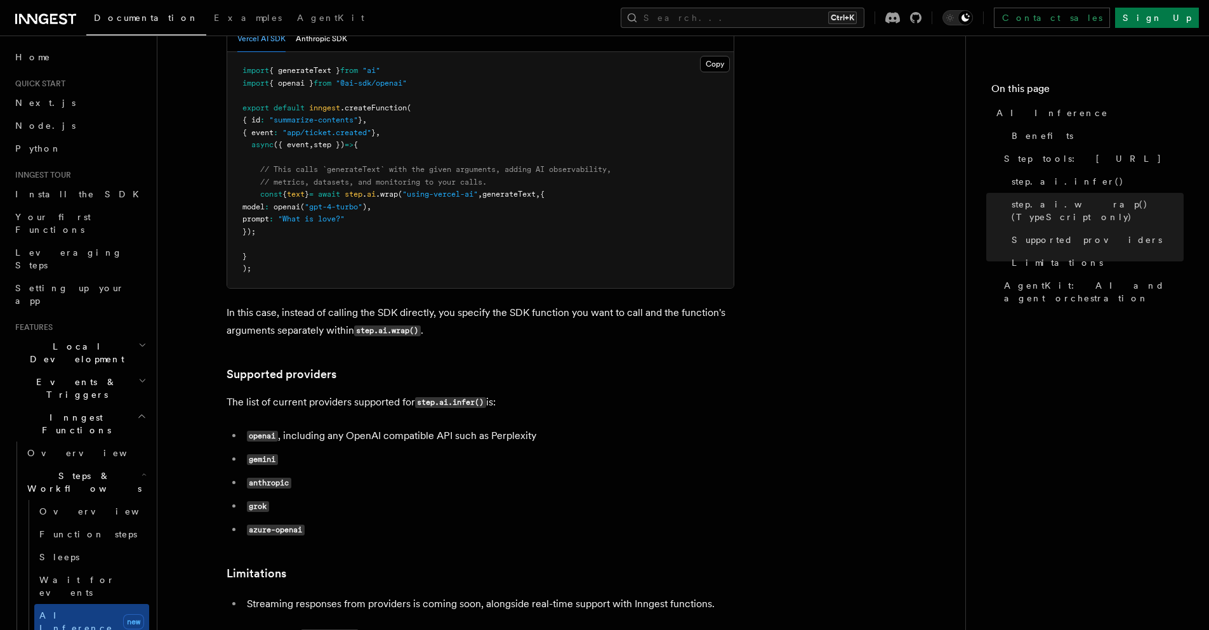
click at [265, 431] on code "openai" at bounding box center [262, 436] width 31 height 11
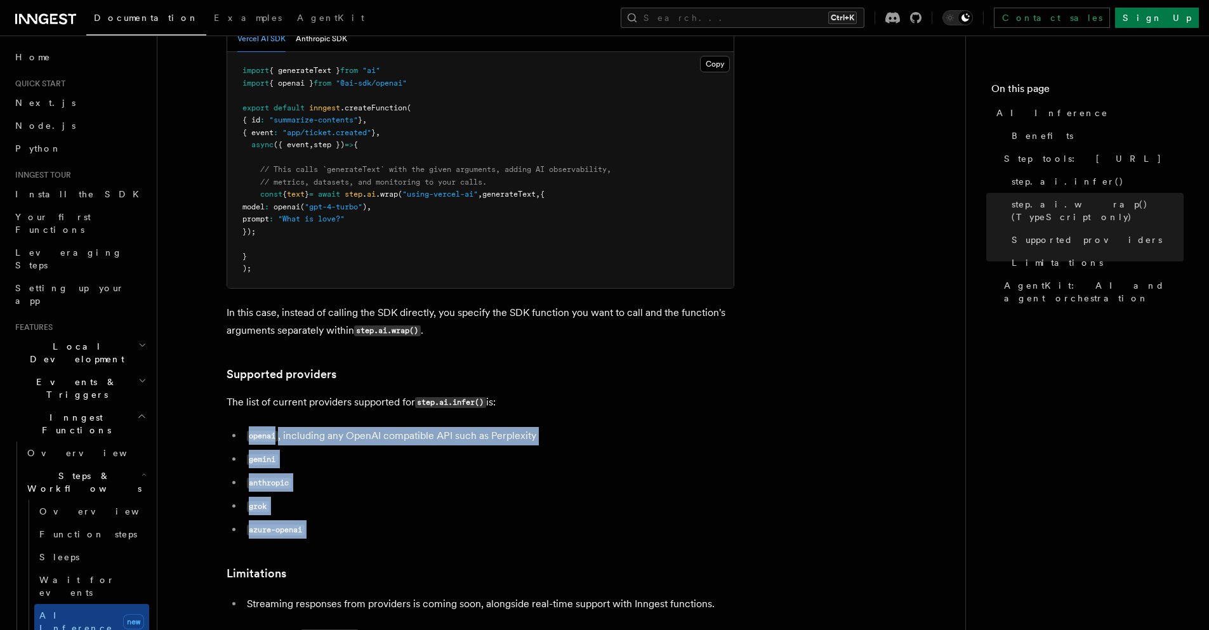
drag, startPoint x: 265, startPoint y: 378, endPoint x: 404, endPoint y: 475, distance: 170.0
click at [404, 475] on ul "openai , including any OpenAI compatible API such as Perplexity gemini anthropi…" at bounding box center [481, 483] width 508 height 112
click at [404, 521] on li "azure-openai" at bounding box center [488, 530] width 491 height 18
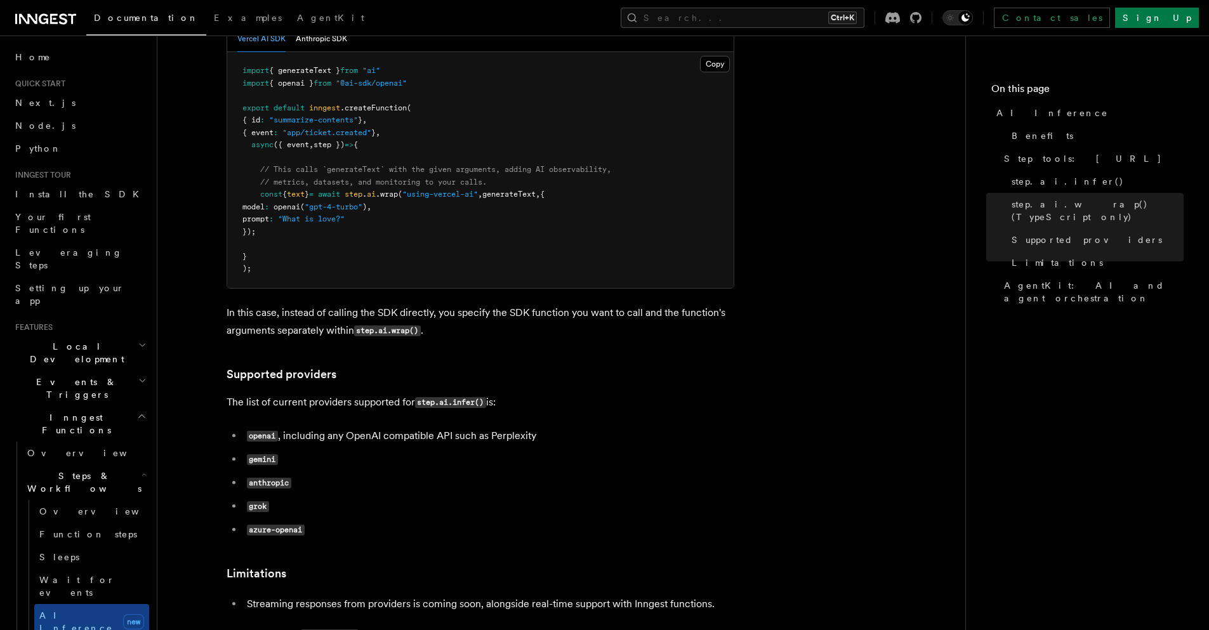
click at [404, 521] on li "azure-openai" at bounding box center [488, 530] width 491 height 18
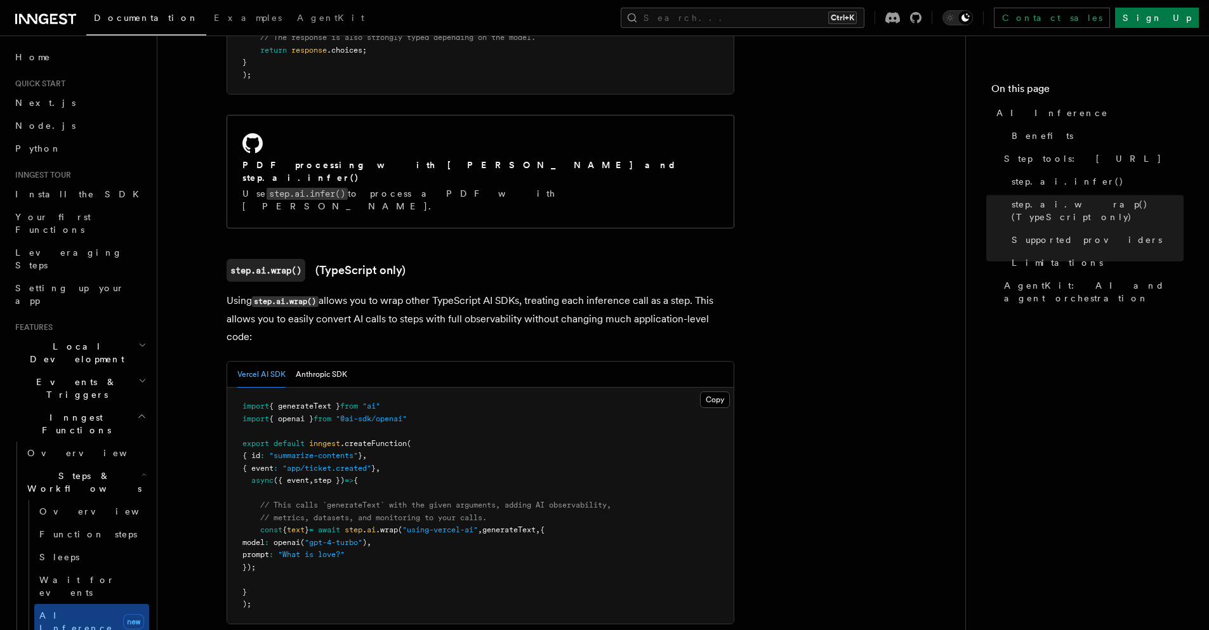
scroll to position [1030, 0]
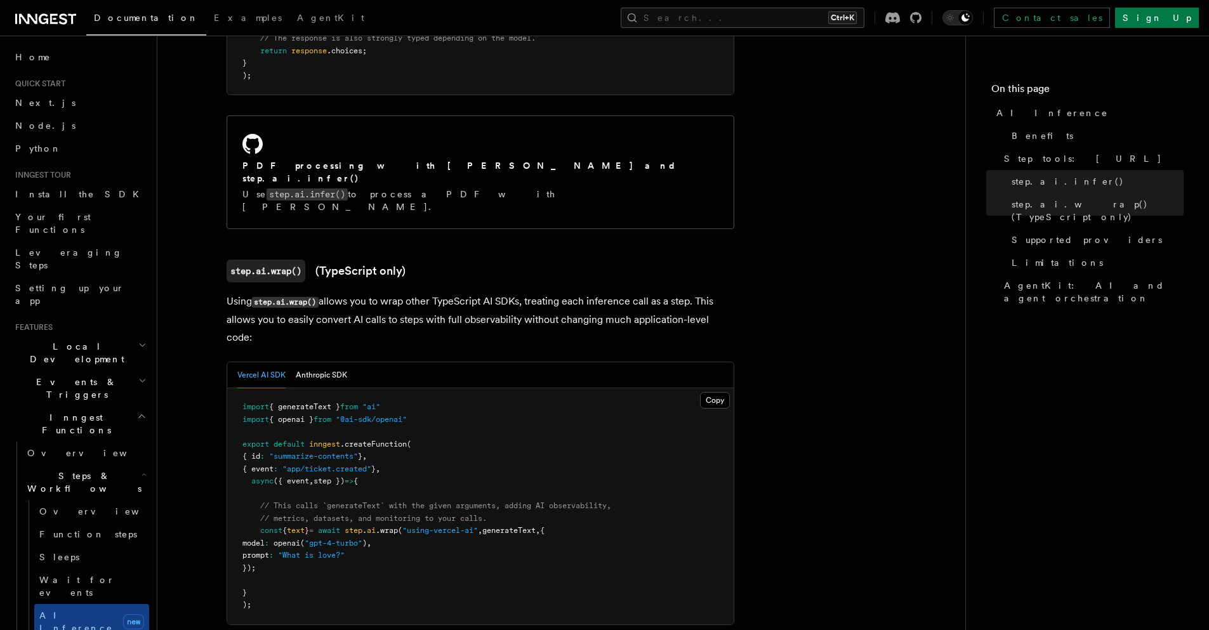
click at [256, 526] on span at bounding box center [251, 530] width 18 height 9
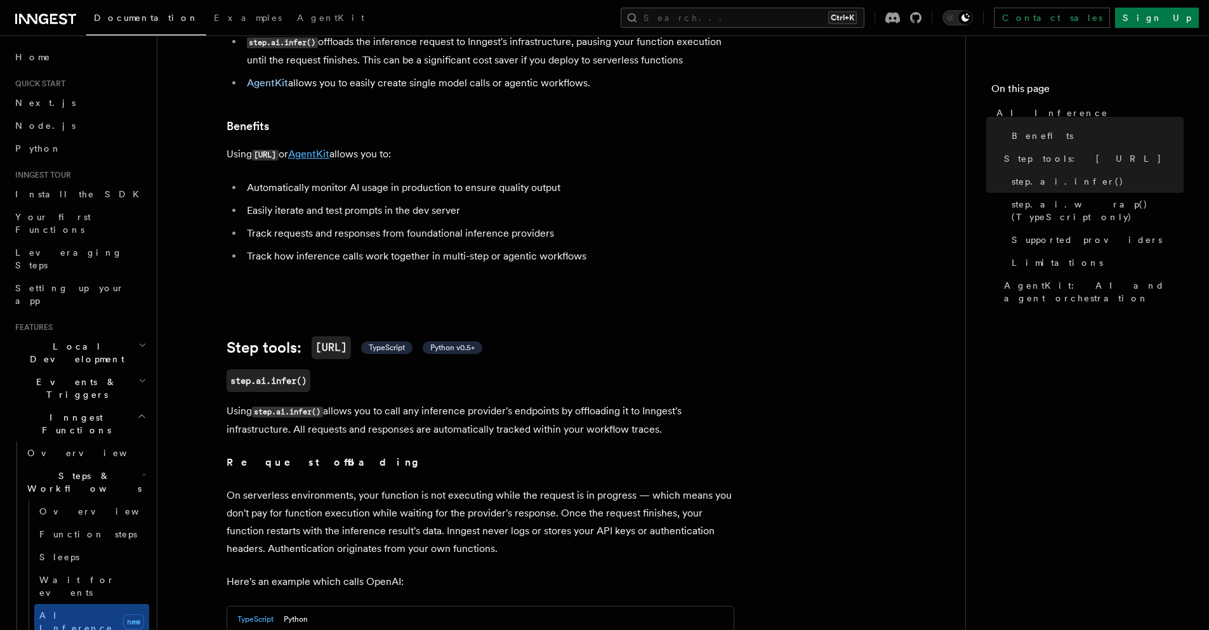
scroll to position [76, 0]
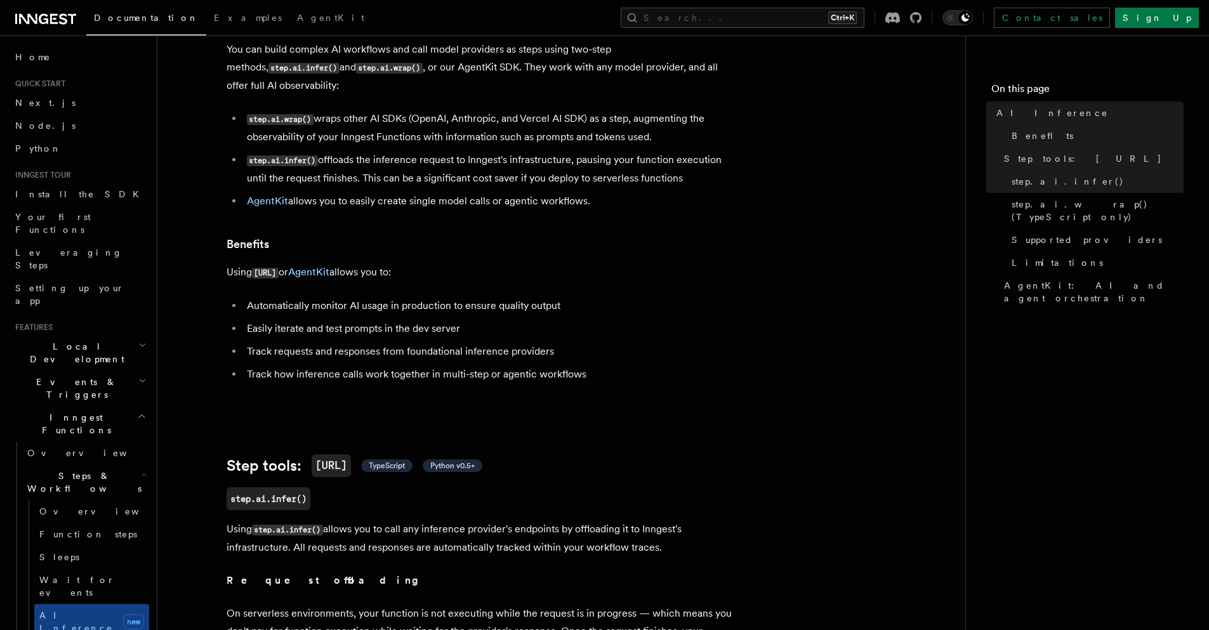
click at [511, 263] on p "Using step.ai or AgentKit allows you to:" at bounding box center [481, 272] width 508 height 18
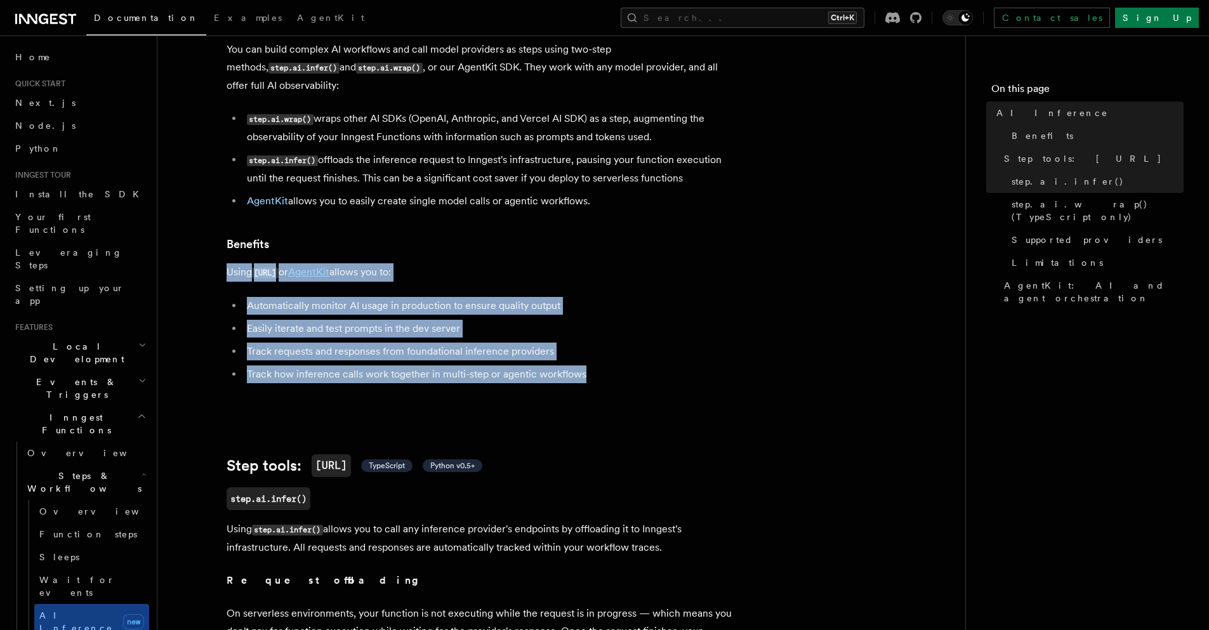
drag, startPoint x: 511, startPoint y: 247, endPoint x: 603, endPoint y: 350, distance: 137.9
click at [603, 365] on li "Track how inference calls work together in multi-step or agentic workflows" at bounding box center [488, 374] width 491 height 18
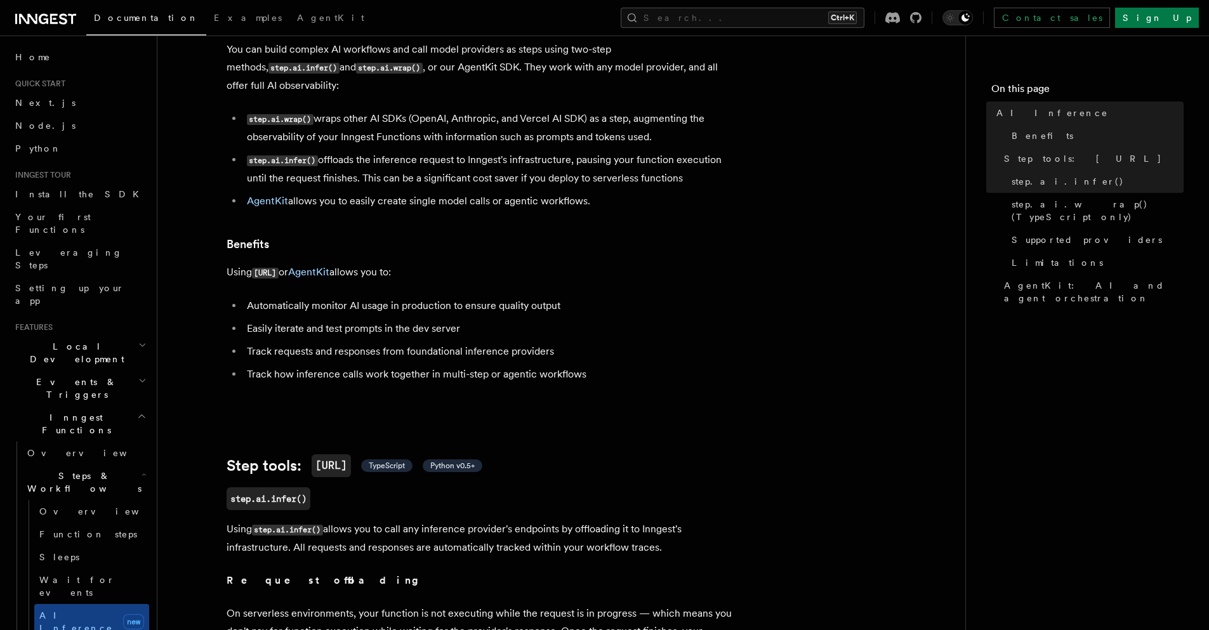
click at [603, 365] on li "Track how inference calls work together in multi-step or agentic workflows" at bounding box center [488, 374] width 491 height 18
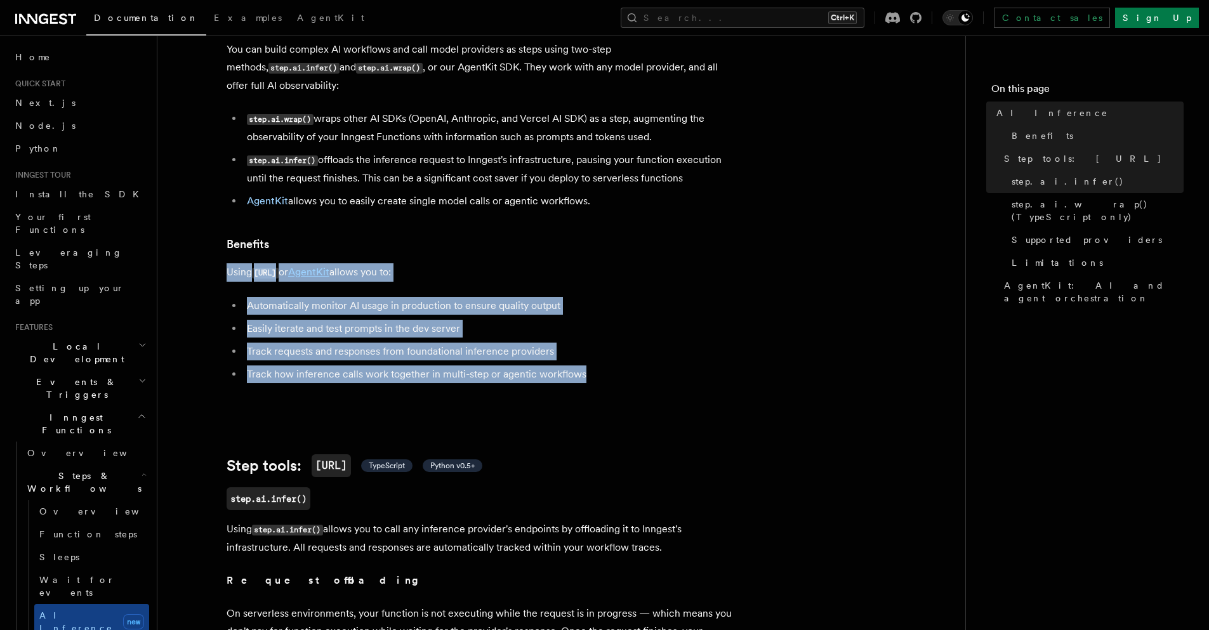
drag, startPoint x: 603, startPoint y: 350, endPoint x: 584, endPoint y: 250, distance: 102.0
click at [584, 263] on p "Using step.ai or AgentKit allows you to:" at bounding box center [481, 272] width 508 height 18
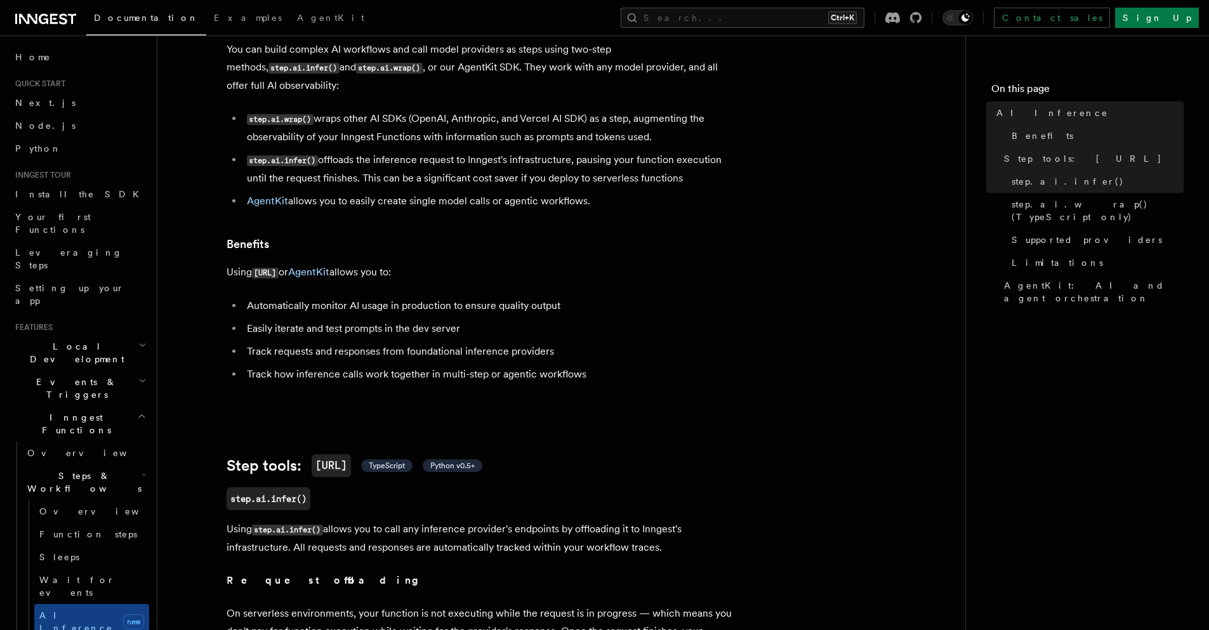
click at [584, 263] on p "Using step.ai or AgentKit allows you to:" at bounding box center [481, 272] width 508 height 18
click at [583, 263] on p "Using step.ai or AgentKit allows you to:" at bounding box center [481, 272] width 508 height 18
click at [593, 365] on li "Track how inference calls work together in multi-step or agentic workflows" at bounding box center [488, 374] width 491 height 18
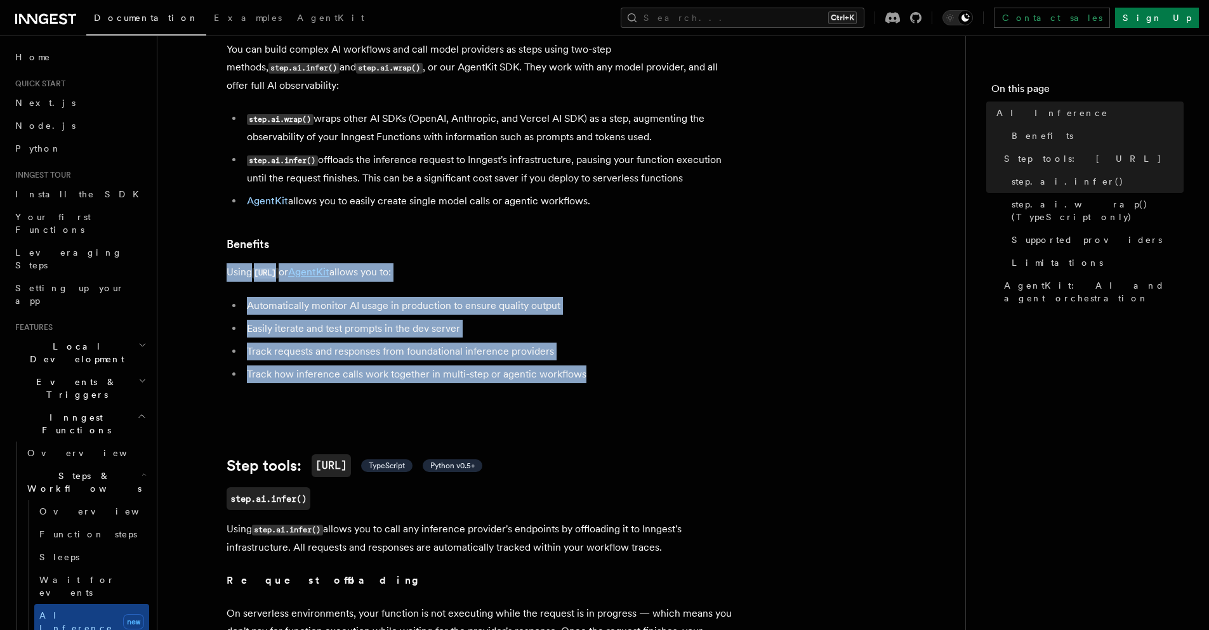
drag, startPoint x: 593, startPoint y: 355, endPoint x: 579, endPoint y: 244, distance: 112.5
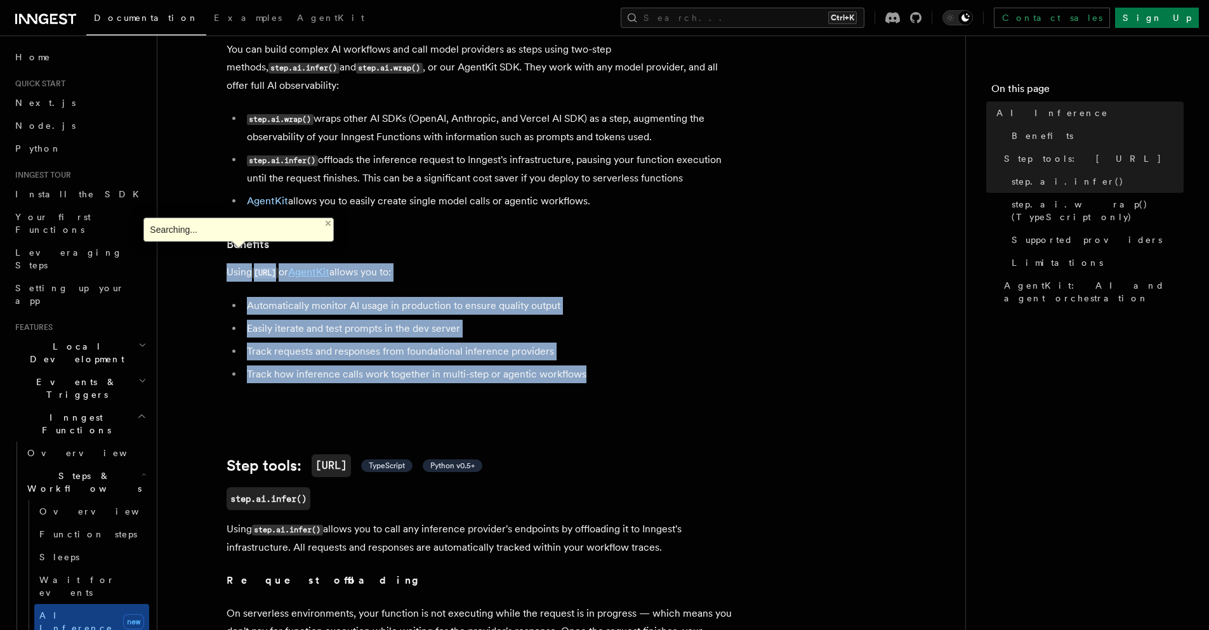
drag, startPoint x: 574, startPoint y: 249, endPoint x: 589, endPoint y: 357, distance: 108.2
click at [589, 365] on li "Track how inference calls work together in multi-step or agentic workflows" at bounding box center [488, 374] width 491 height 18
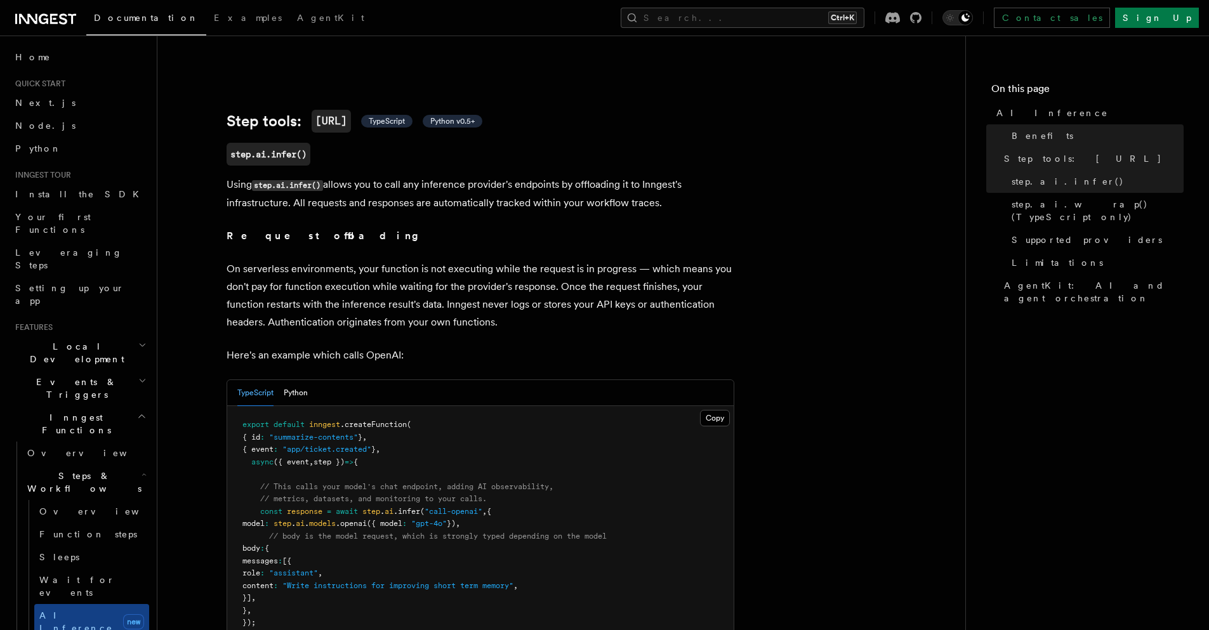
scroll to position [457, 0]
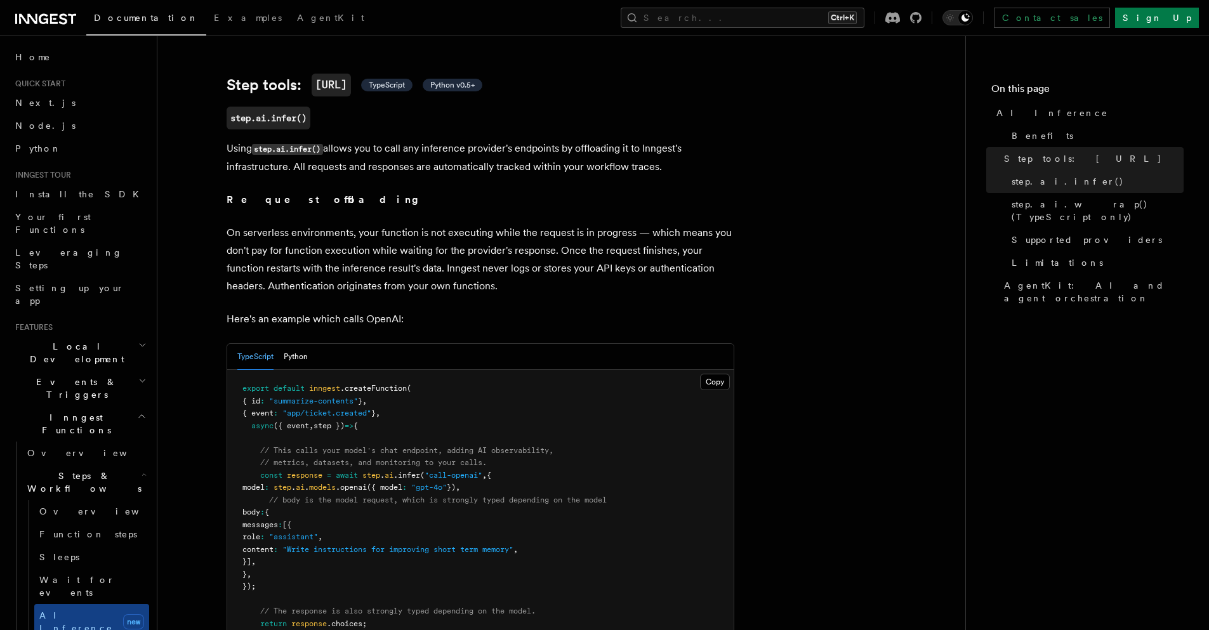
click at [265, 483] on span "model" at bounding box center [253, 487] width 22 height 9
click at [264, 471] on span "const" at bounding box center [271, 475] width 22 height 9
drag, startPoint x: 264, startPoint y: 461, endPoint x: 459, endPoint y: 455, distance: 195.5
click at [459, 471] on span "const response = await step . ai .infer ( "call-openai" , {" at bounding box center [366, 475] width 249 height 9
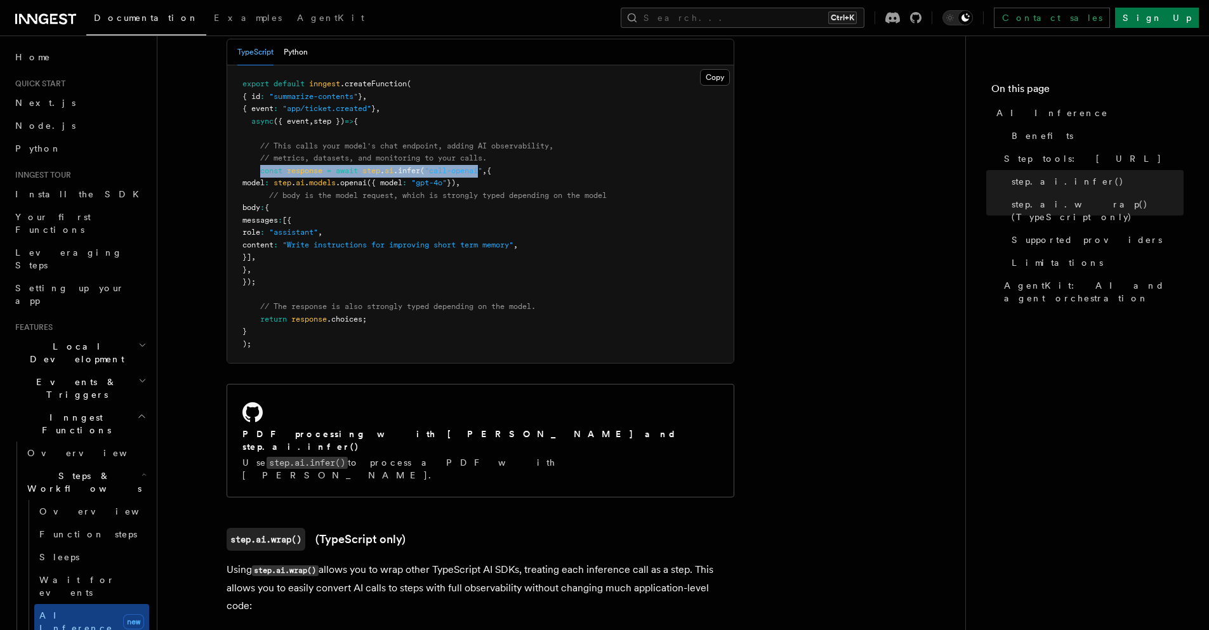
scroll to position [990, 0]
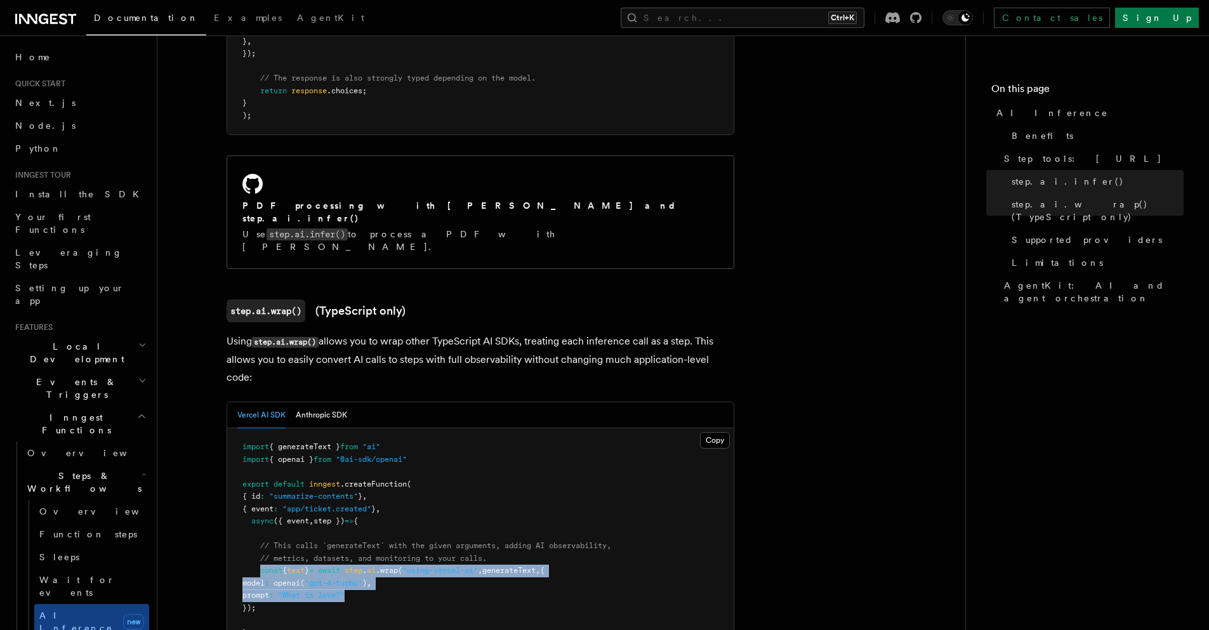
drag, startPoint x: 259, startPoint y: 510, endPoint x: 388, endPoint y: 530, distance: 131.0
click at [388, 530] on pre "import { generateText } from "ai" import { openai } from "@ai-sdk/openai" expor…" at bounding box center [480, 546] width 506 height 236
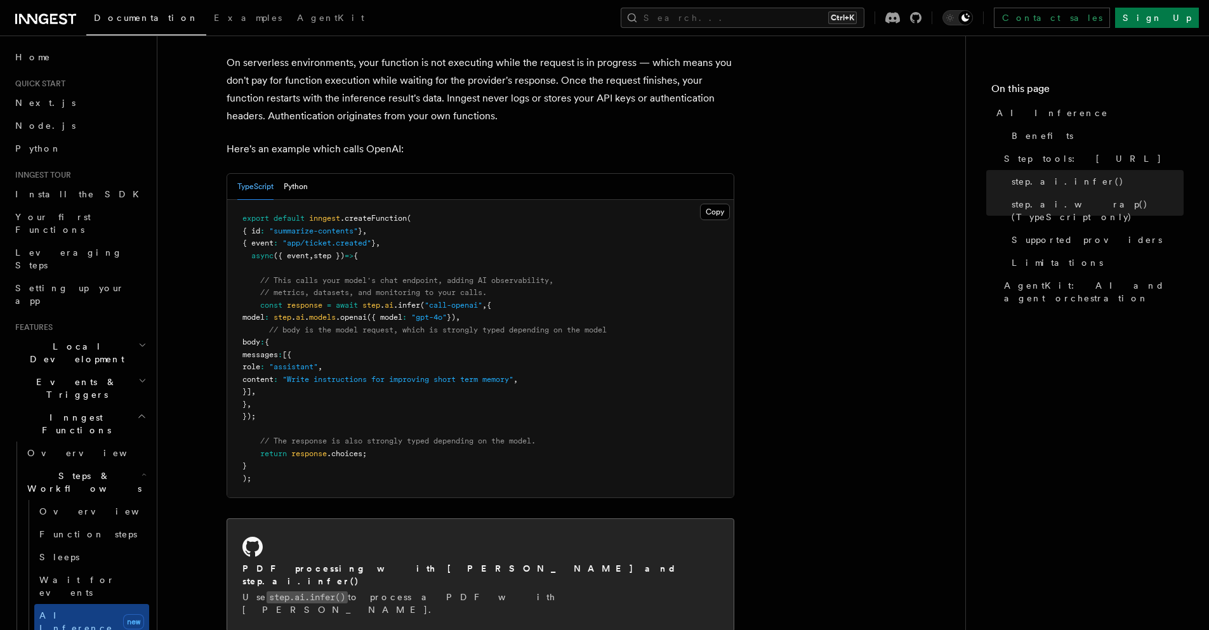
scroll to position [609, 0]
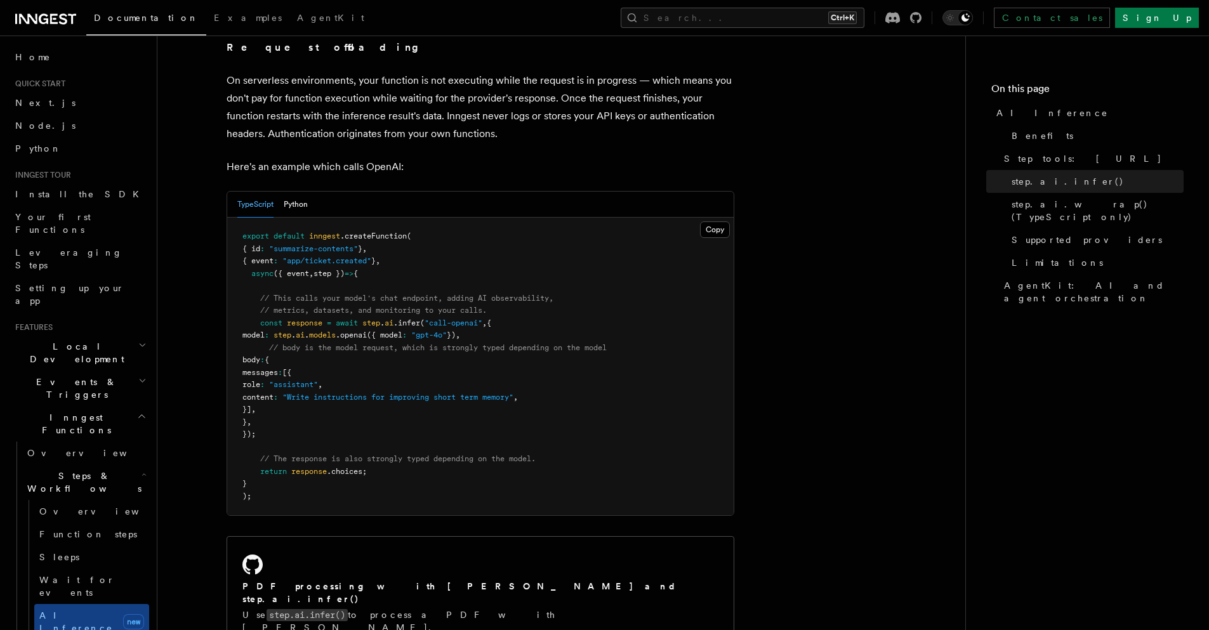
drag, startPoint x: 269, startPoint y: 320, endPoint x: 591, endPoint y: 389, distance: 329.5
click at [591, 389] on pre "export default inngest .createFunction ( { id : "summarize-contents" } , { even…" at bounding box center [480, 367] width 506 height 298
copy code "model : step . ai . models .openai ({ model : "gpt-4o" }) , // body is the mode…"
click at [253, 319] on span at bounding box center [251, 323] width 18 height 9
click at [258, 311] on pre "export default inngest .createFunction ( { id : "summarize-contents" } , { even…" at bounding box center [480, 367] width 506 height 298
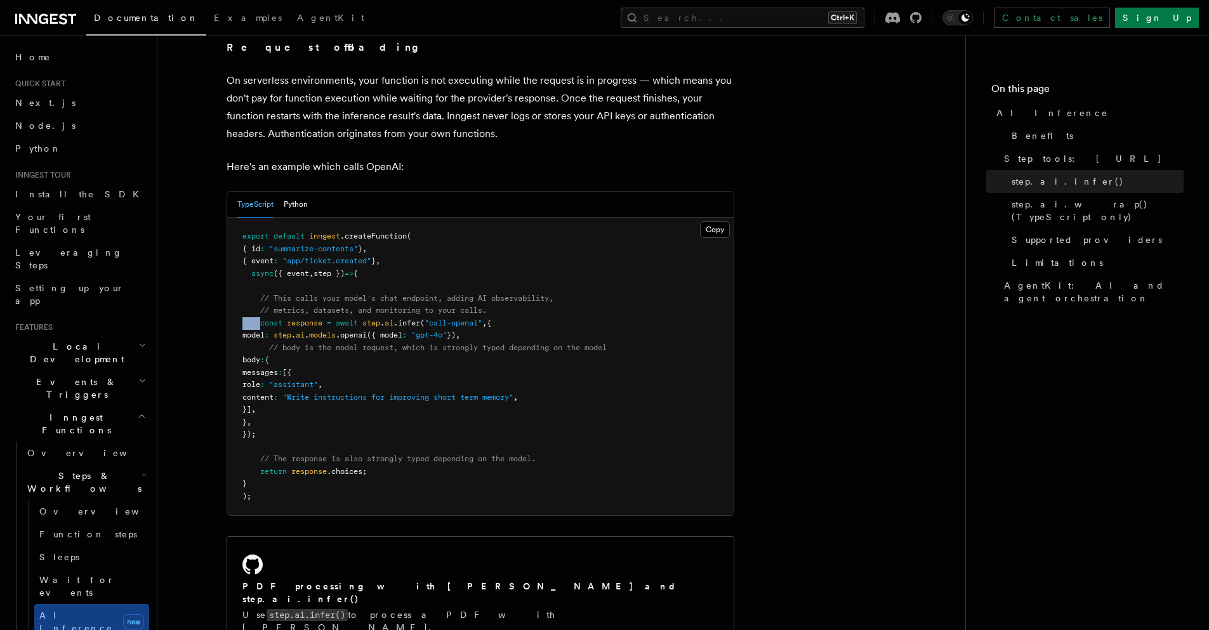
click at [258, 311] on pre "export default inngest .createFunction ( { id : "summarize-contents" } , { even…" at bounding box center [480, 367] width 506 height 298
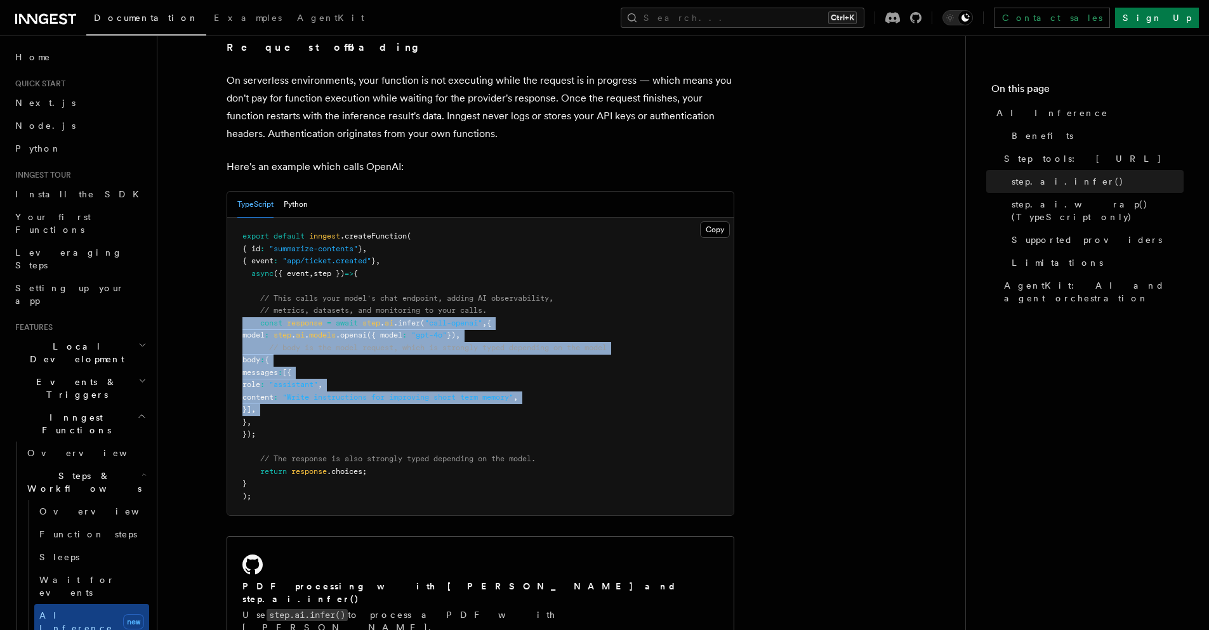
drag, startPoint x: 258, startPoint y: 311, endPoint x: 399, endPoint y: 398, distance: 166.4
click at [399, 398] on pre "export default inngest .createFunction ( { id : "summarize-contents" } , { even…" at bounding box center [480, 367] width 506 height 298
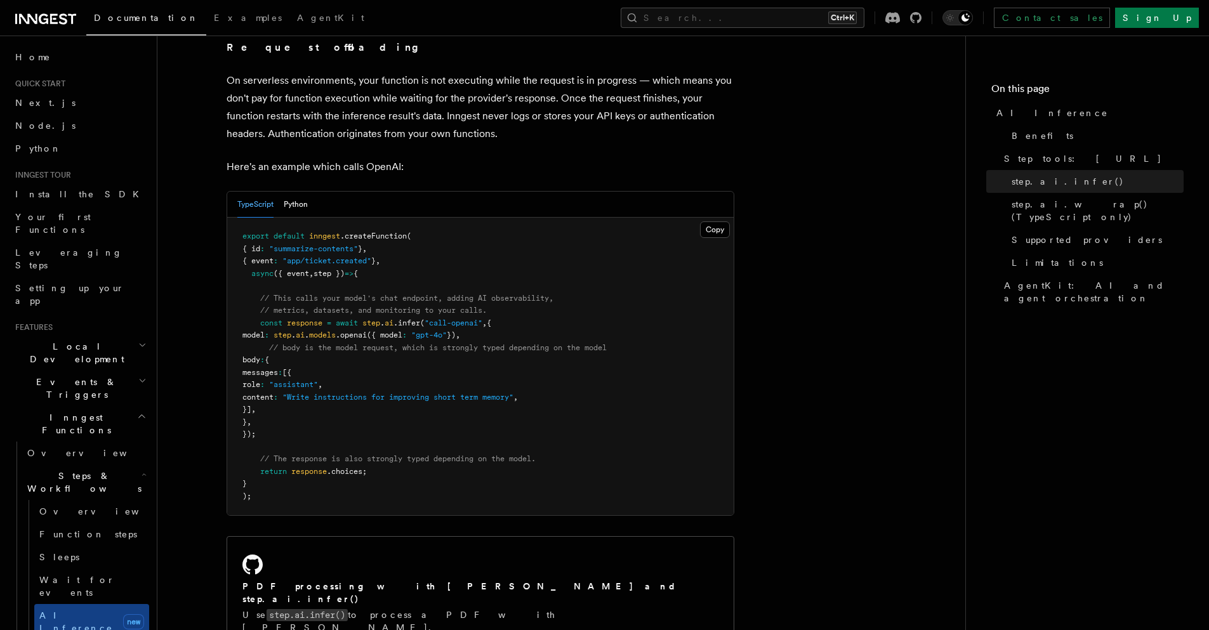
click at [369, 405] on pre "export default inngest .createFunction ( { id : "summarize-contents" } , { even…" at bounding box center [480, 367] width 506 height 298
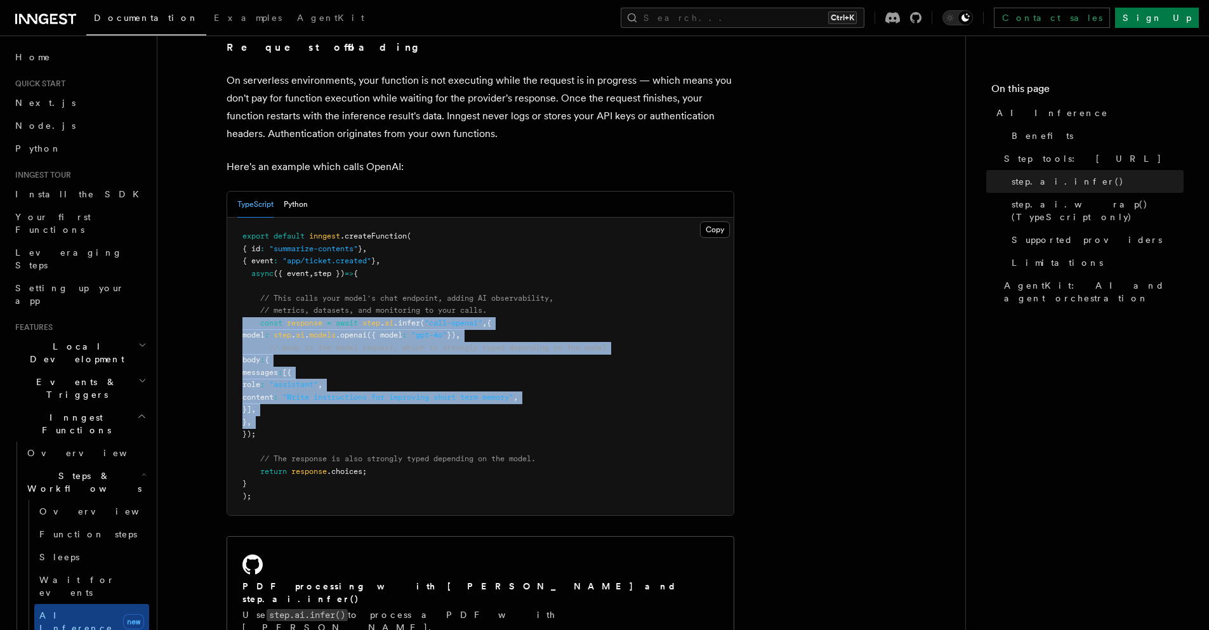
drag, startPoint x: 369, startPoint y: 405, endPoint x: 271, endPoint y: 305, distance: 140.0
click at [271, 305] on pre "export default inngest .createFunction ( { id : "summarize-contents" } , { even…" at bounding box center [480, 367] width 506 height 298
copy code "const response = await step . ai .infer ( "call-openai" , { model : step . ai .…"
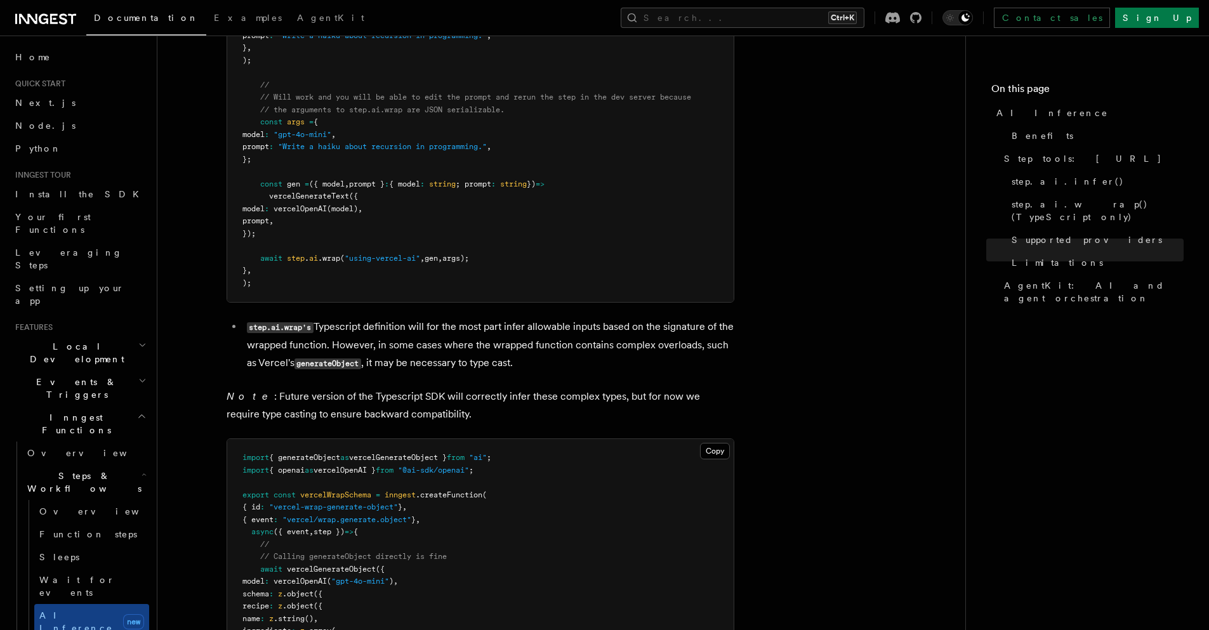
scroll to position [2741, 0]
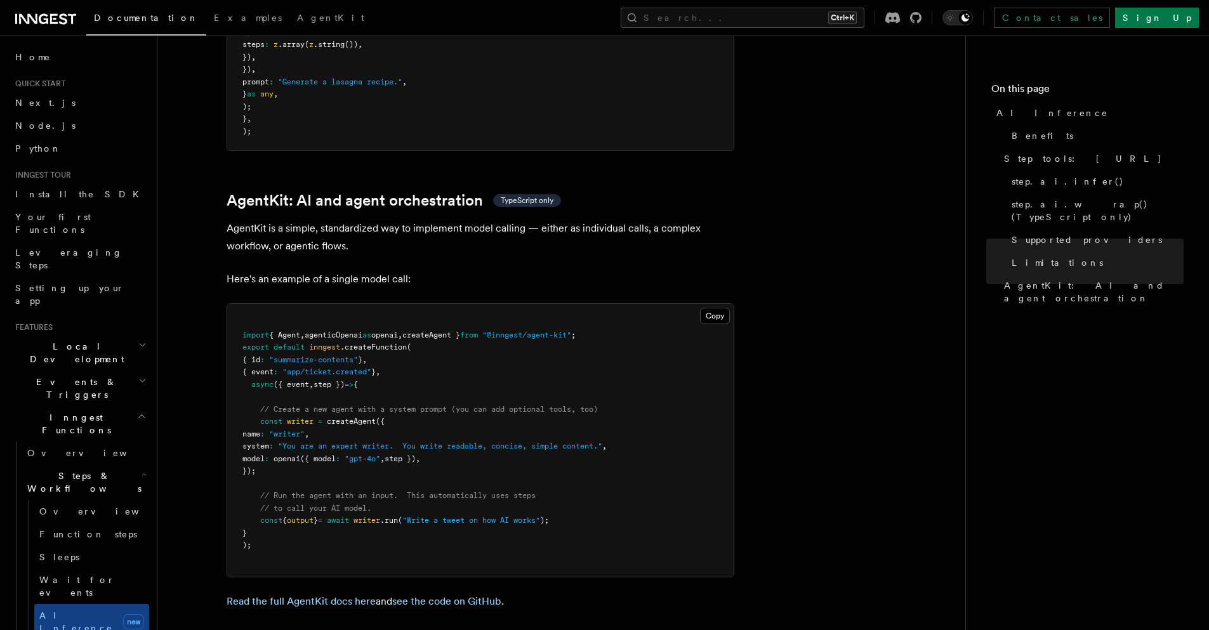
scroll to position [3634, 0]
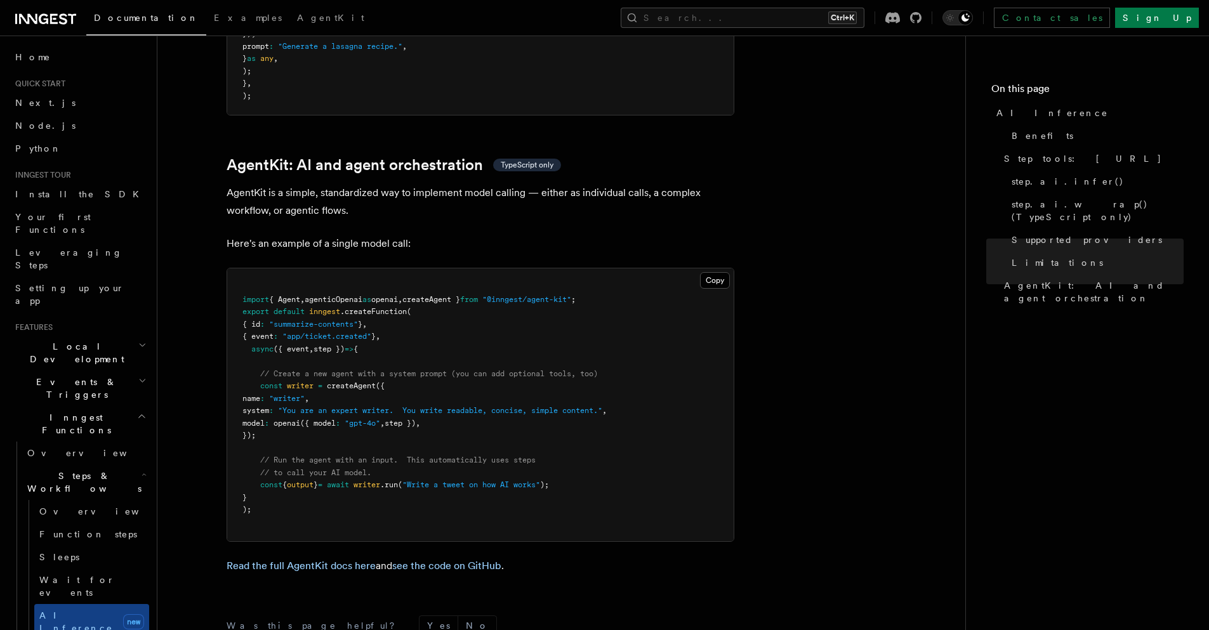
drag, startPoint x: 257, startPoint y: 329, endPoint x: 409, endPoint y: 372, distance: 157.8
click at [409, 372] on pre "import { Agent , agenticOpenai as openai , createAgent } from "@inngest/agent-k…" at bounding box center [480, 404] width 506 height 273
copy code "const writer = createAgent ({ name : "writer" , system : "You are an expert wri…"
click at [88, 222] on span "Your first Functions" at bounding box center [82, 223] width 134 height 25
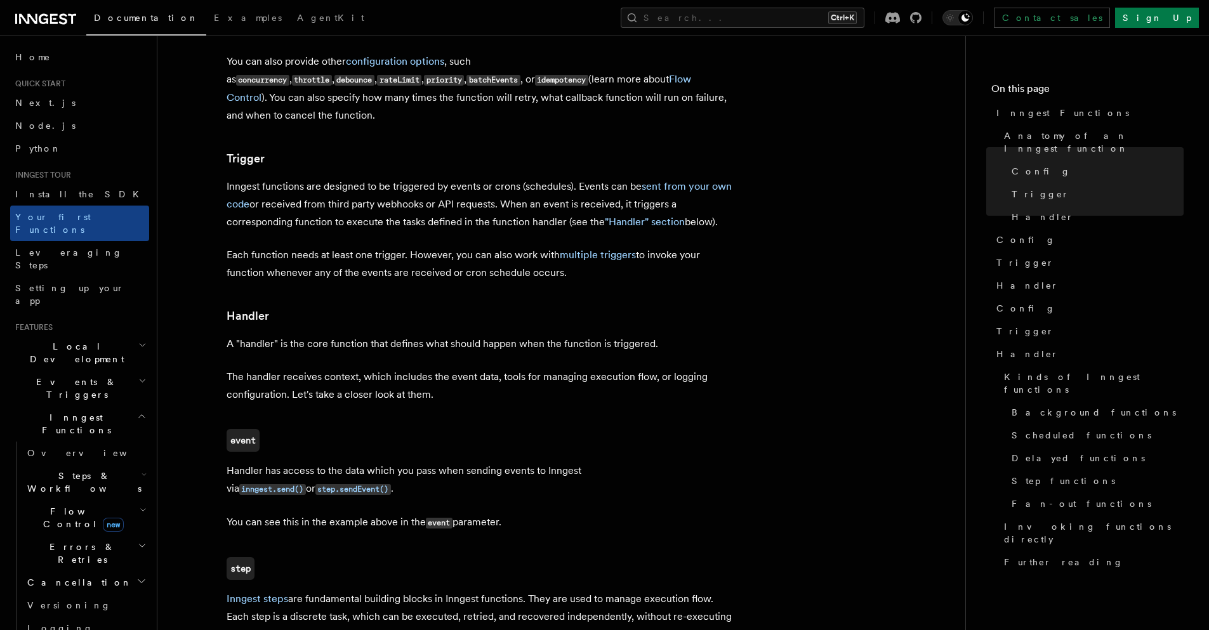
scroll to position [1218, 0]
click at [101, 277] on link "Setting up your app" at bounding box center [79, 295] width 139 height 36
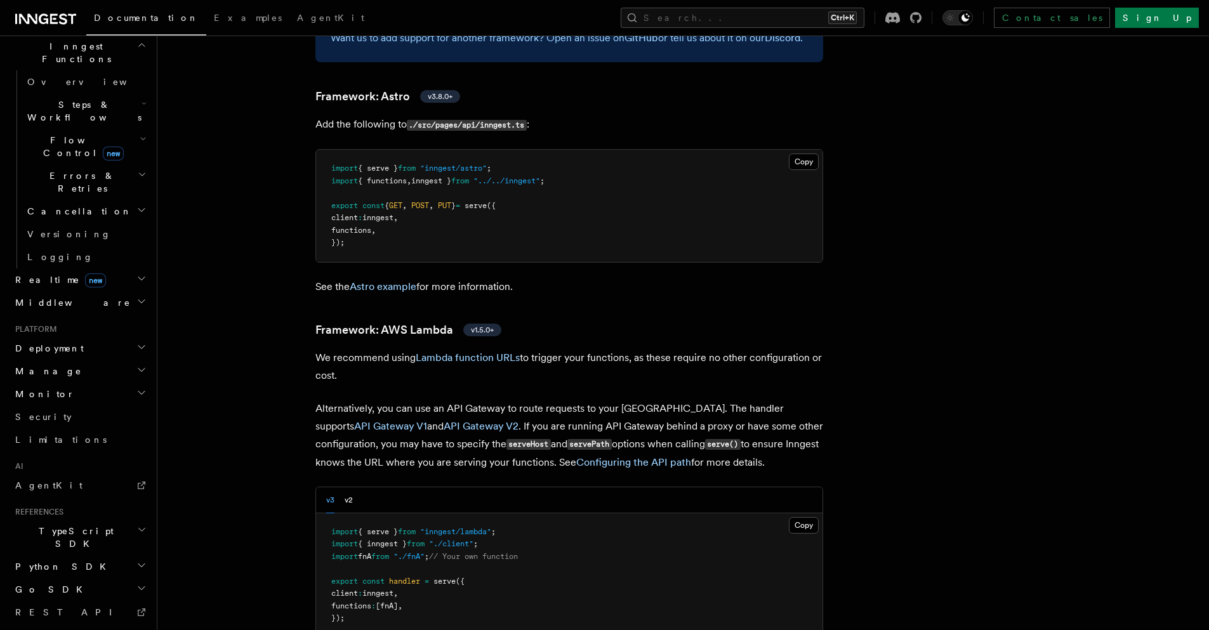
scroll to position [381, 0]
